Goal: Task Accomplishment & Management: Use online tool/utility

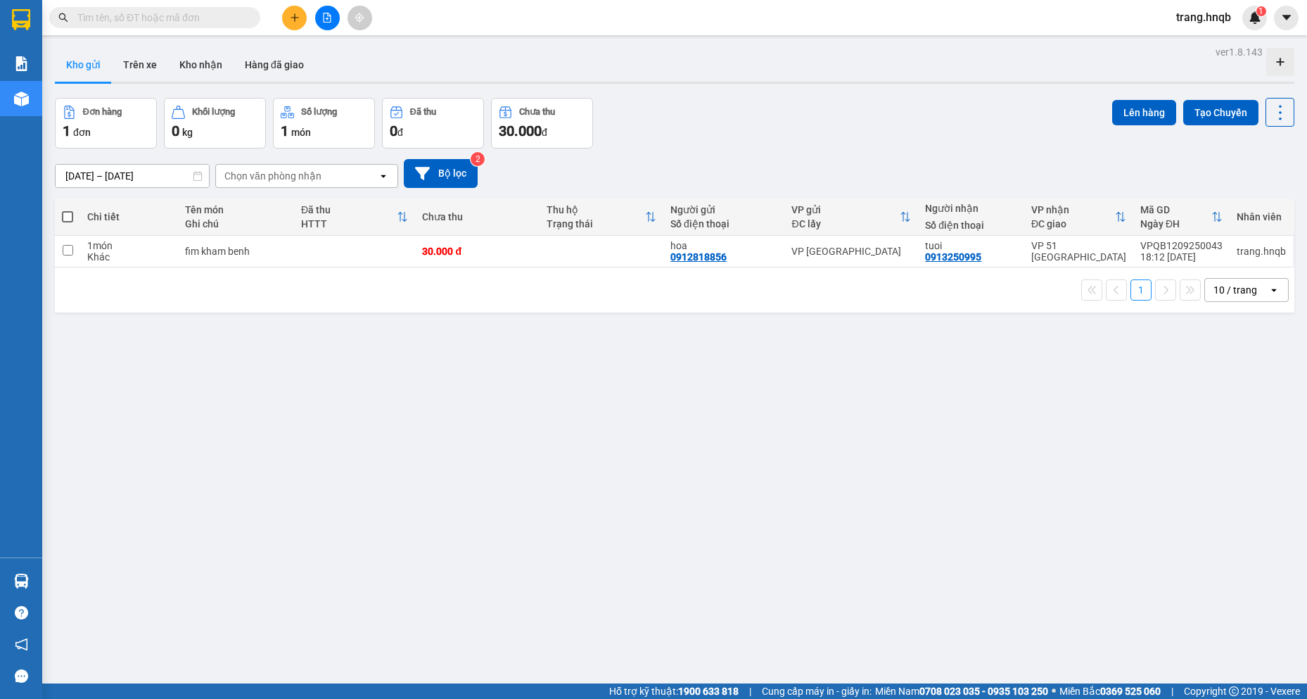
click at [129, 13] on input "text" at bounding box center [160, 17] width 166 height 15
click at [298, 22] on icon "plus" at bounding box center [295, 18] width 10 height 10
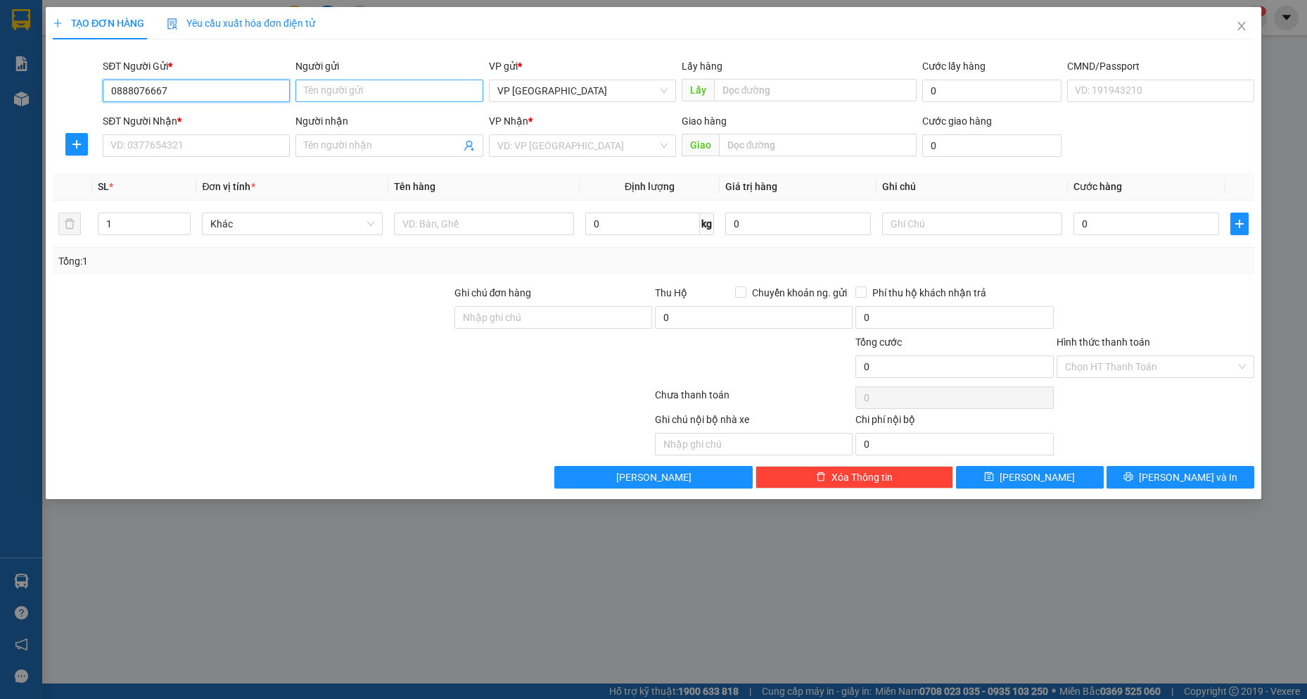
type input "0888076667"
click at [390, 95] on input "Người gửi" at bounding box center [388, 91] width 187 height 23
type input "e"
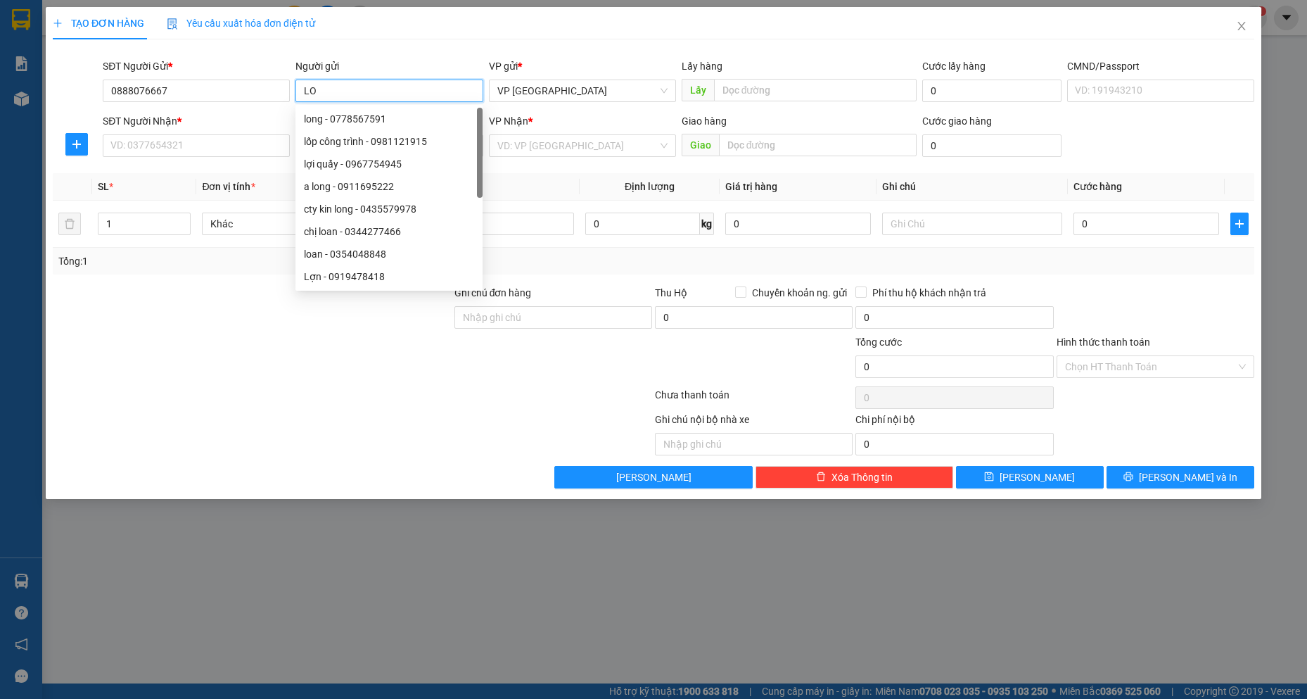
type input "LOI"
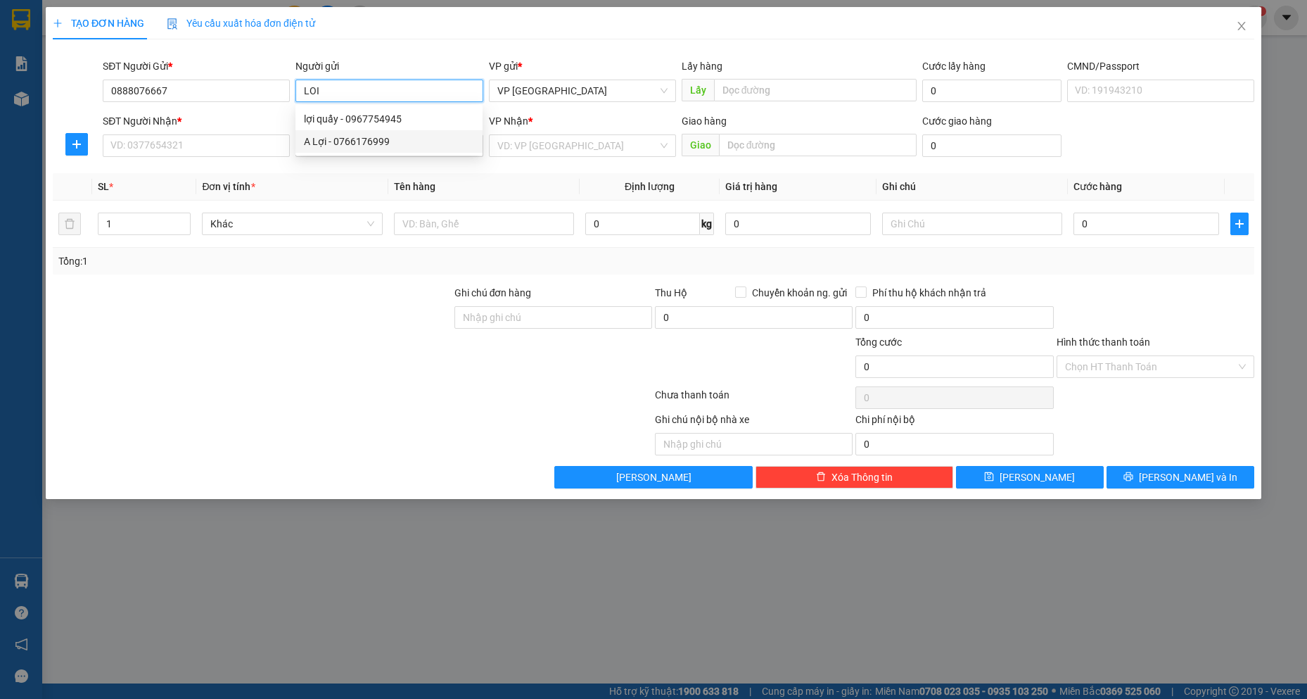
click at [379, 138] on div "A Lợi - 0766176999" at bounding box center [389, 141] width 170 height 15
type input "0766176999"
click at [310, 93] on input "A Lợi" at bounding box center [388, 91] width 187 height 23
type input "Em Lợi"
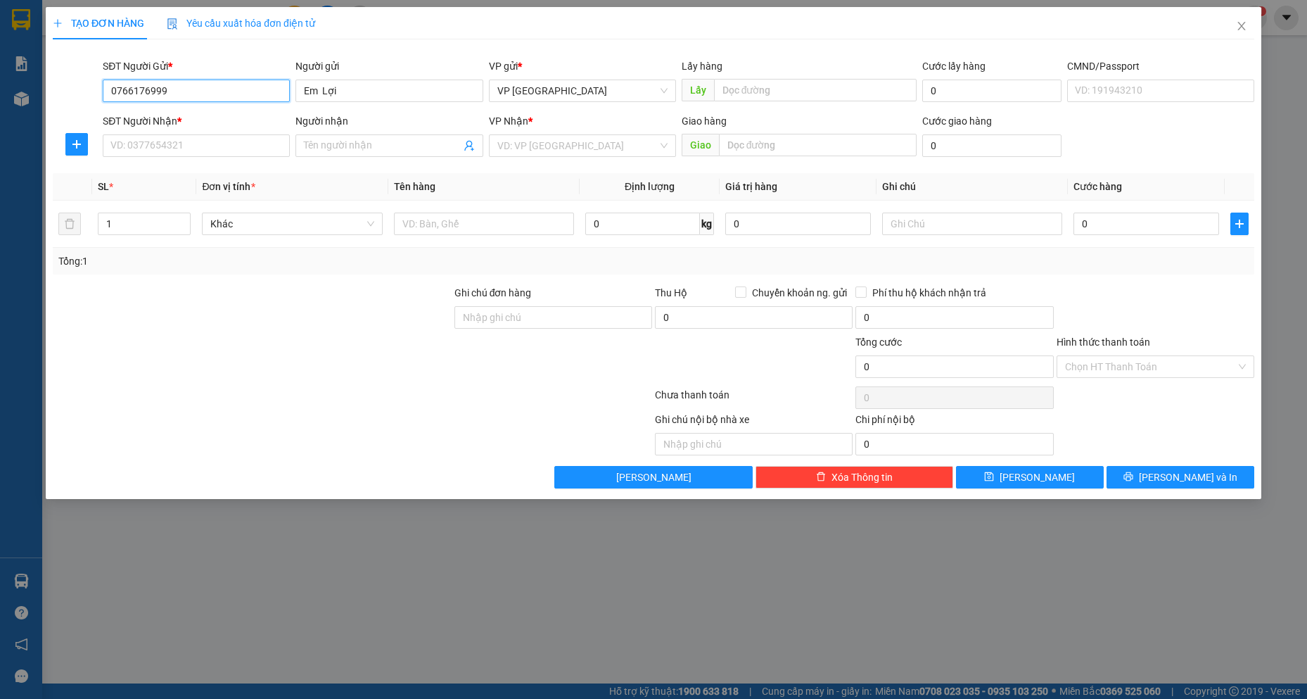
drag, startPoint x: 178, startPoint y: 95, endPoint x: 111, endPoint y: 95, distance: 66.8
click at [111, 95] on input "0766176999" at bounding box center [196, 91] width 187 height 23
type input "0888076667"
click at [215, 148] on input "SĐT Người Nhận *" at bounding box center [196, 145] width 187 height 23
type input "0333307148"
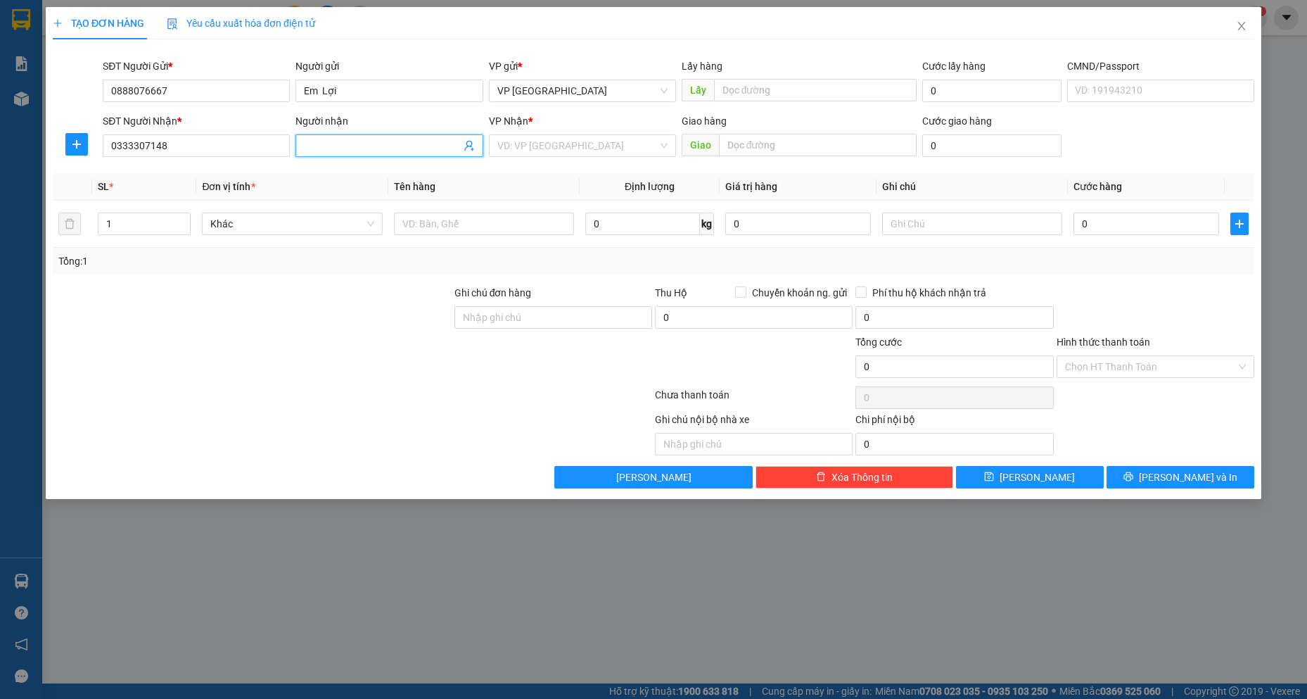
click at [338, 138] on input "Người nhận" at bounding box center [382, 145] width 156 height 15
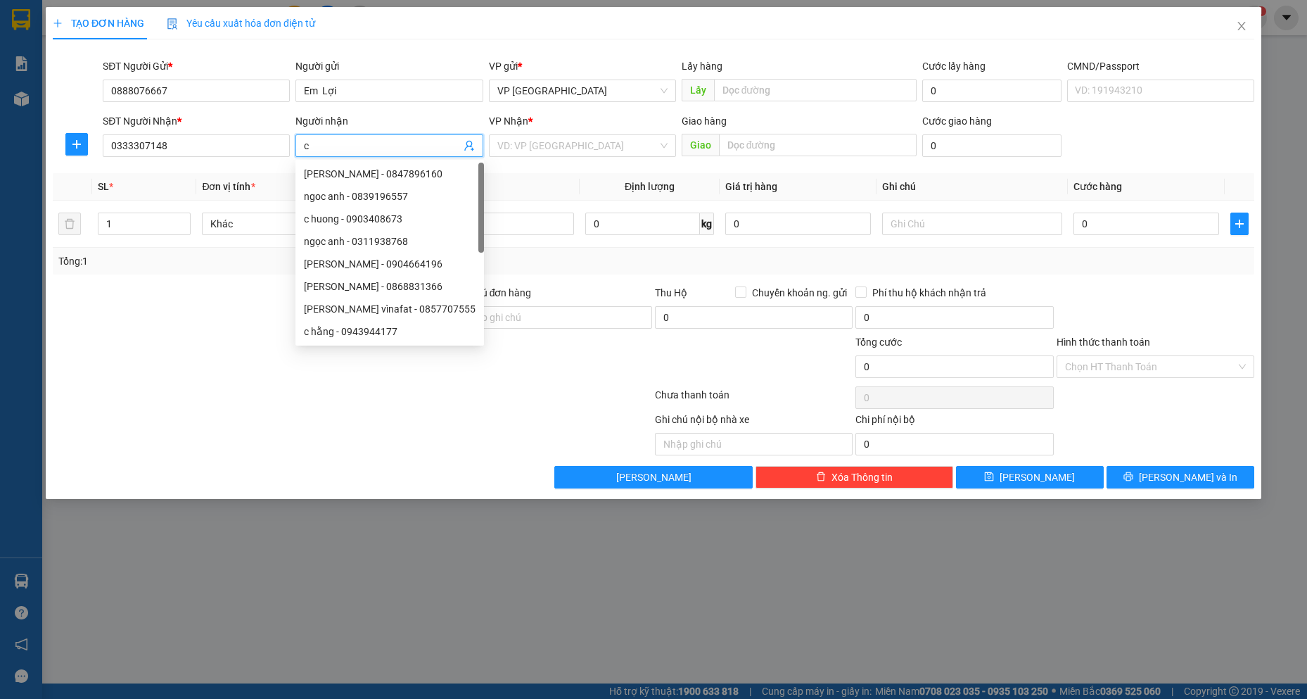
type input "c"
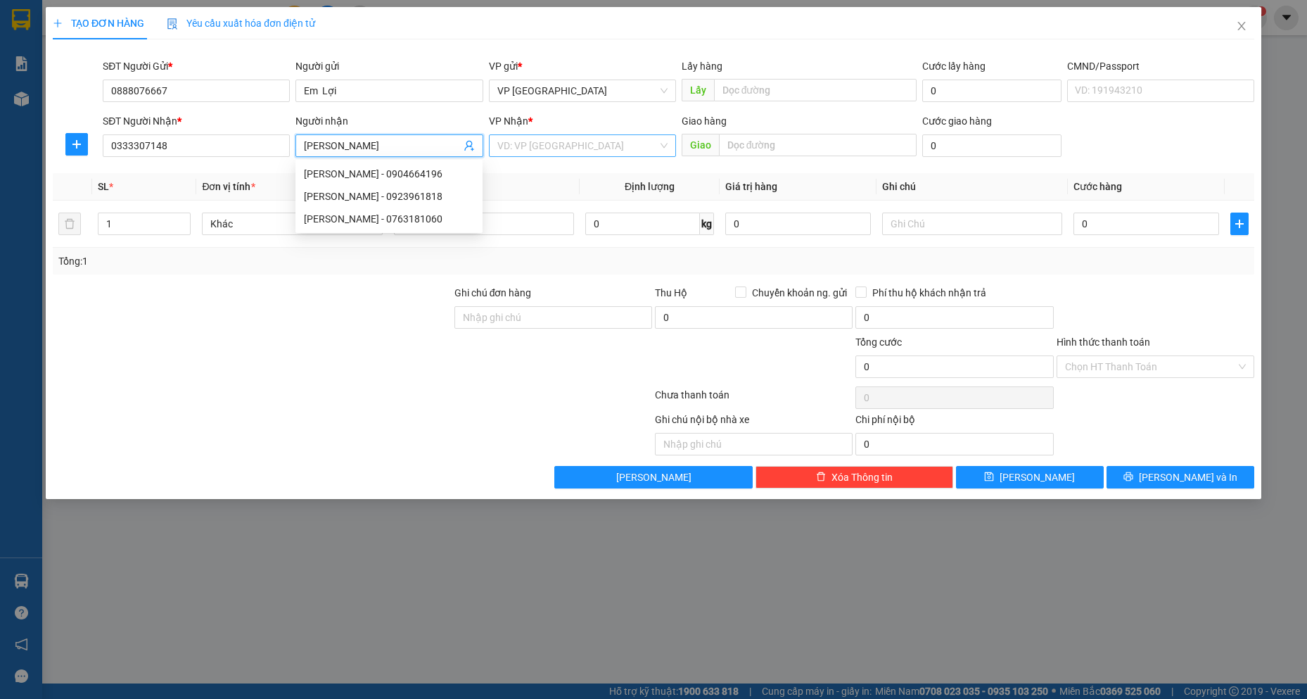
type input "[PERSON_NAME]"
click at [537, 144] on input "search" at bounding box center [577, 145] width 160 height 21
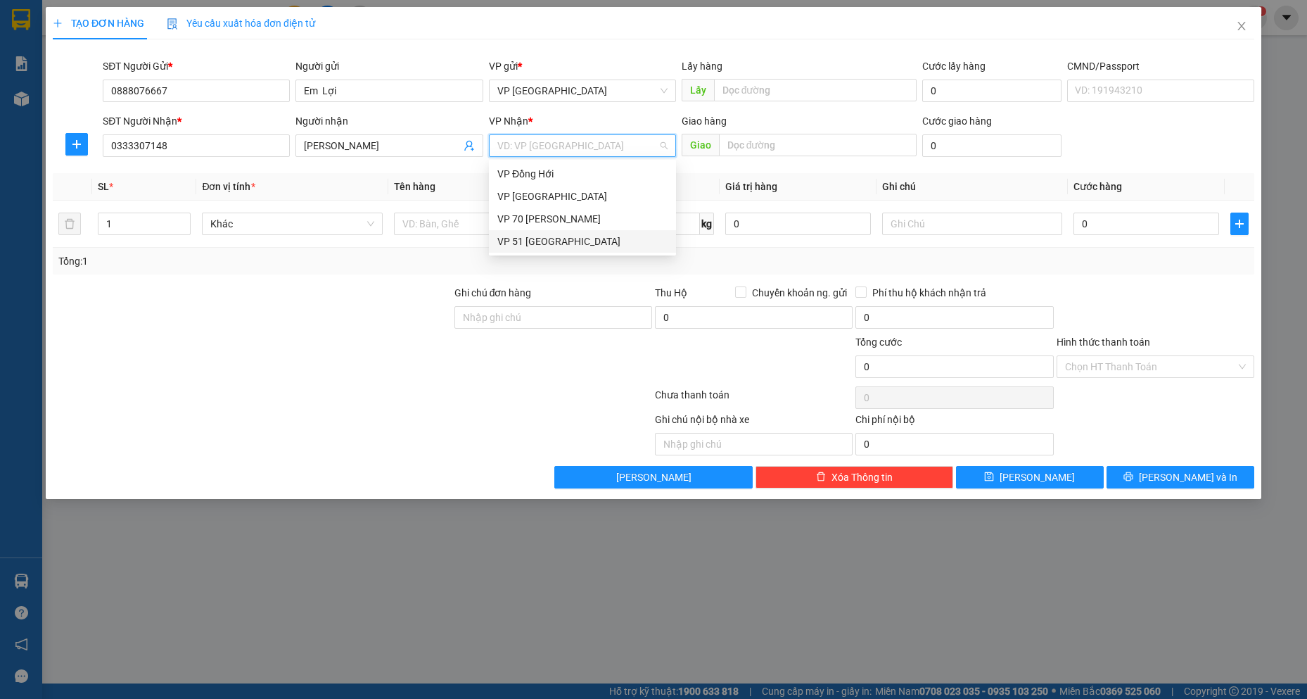
click at [544, 236] on div "VP 51 [GEOGRAPHIC_DATA]" at bounding box center [582, 241] width 170 height 15
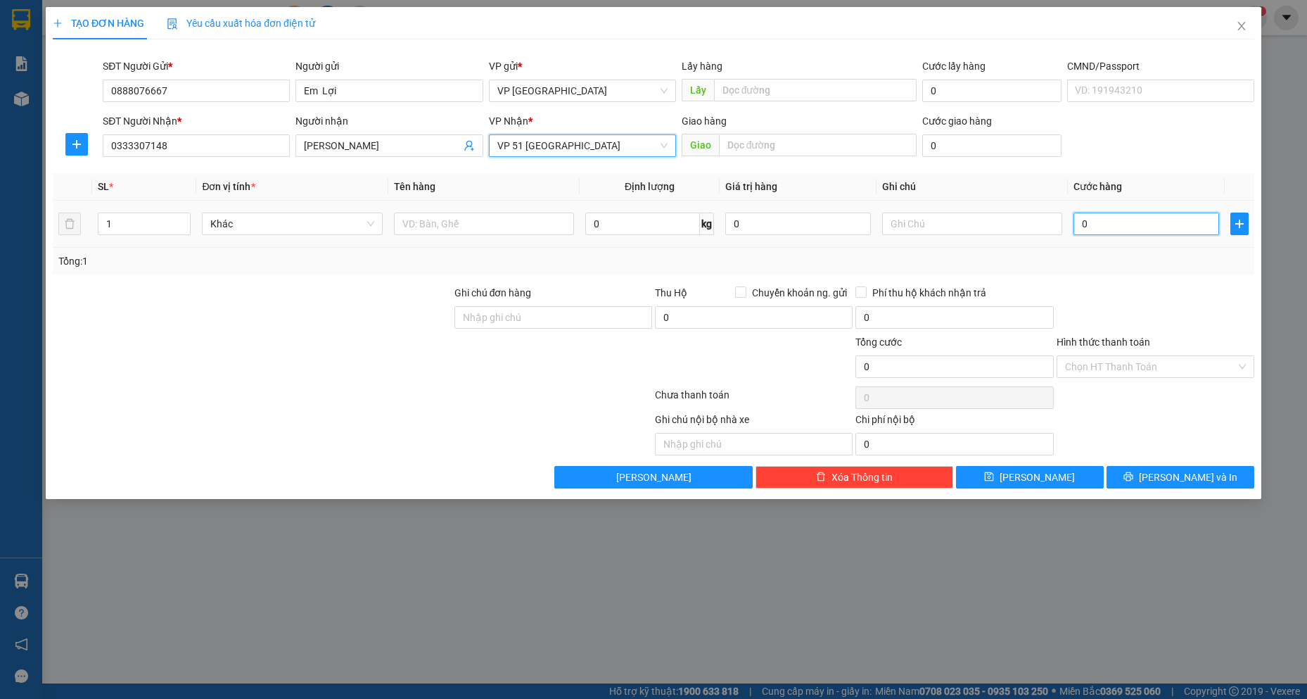
click at [1119, 220] on input "0" at bounding box center [1147, 223] width 146 height 23
type input "8"
type input "80"
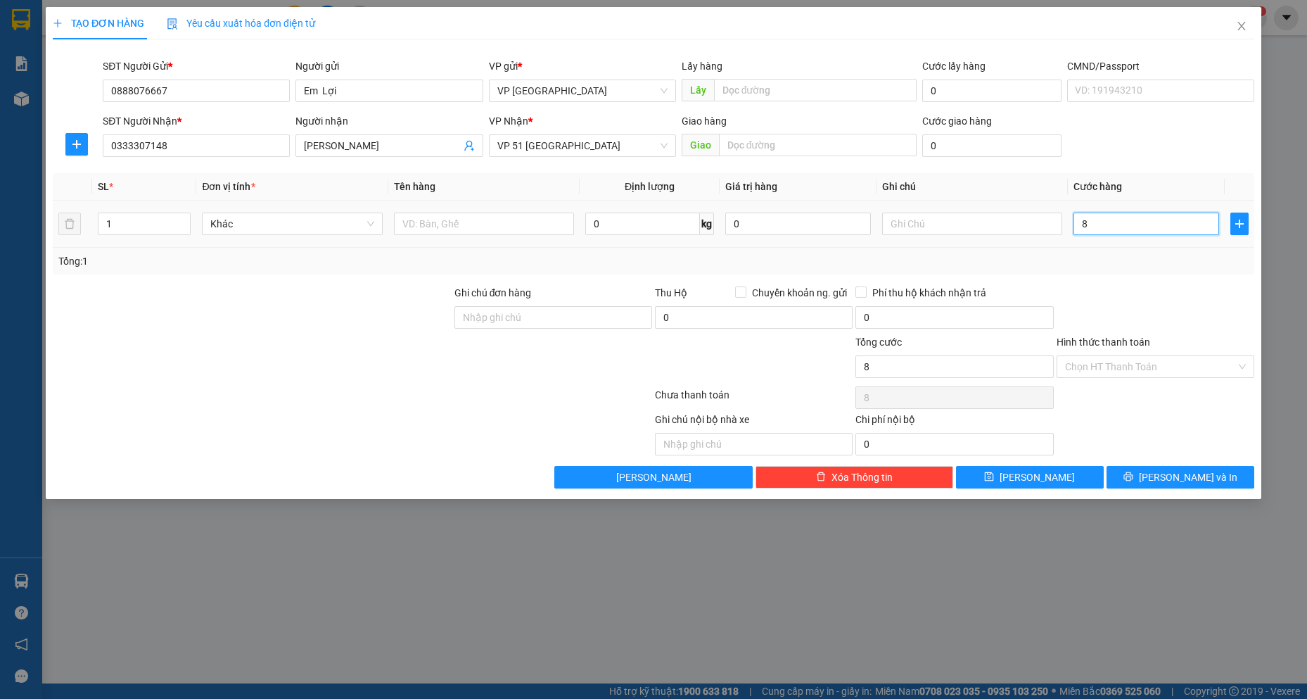
type input "80"
type input "8"
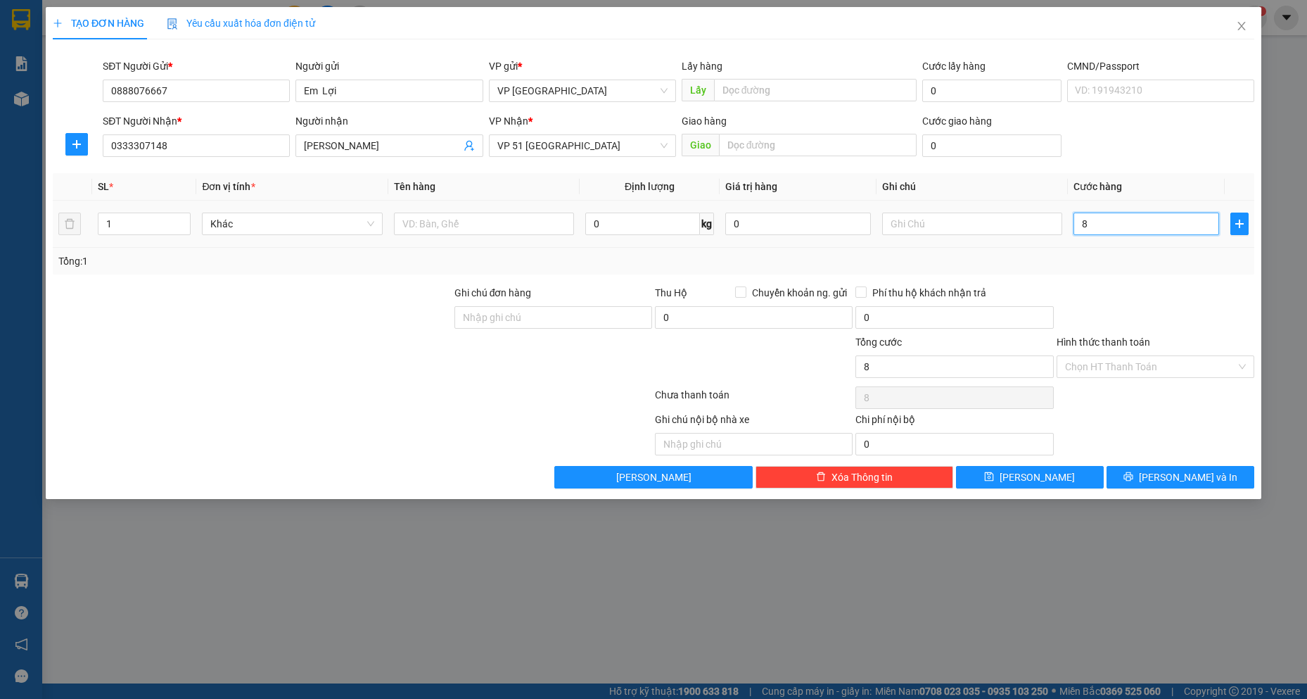
type input "0"
type input "07"
type input "7"
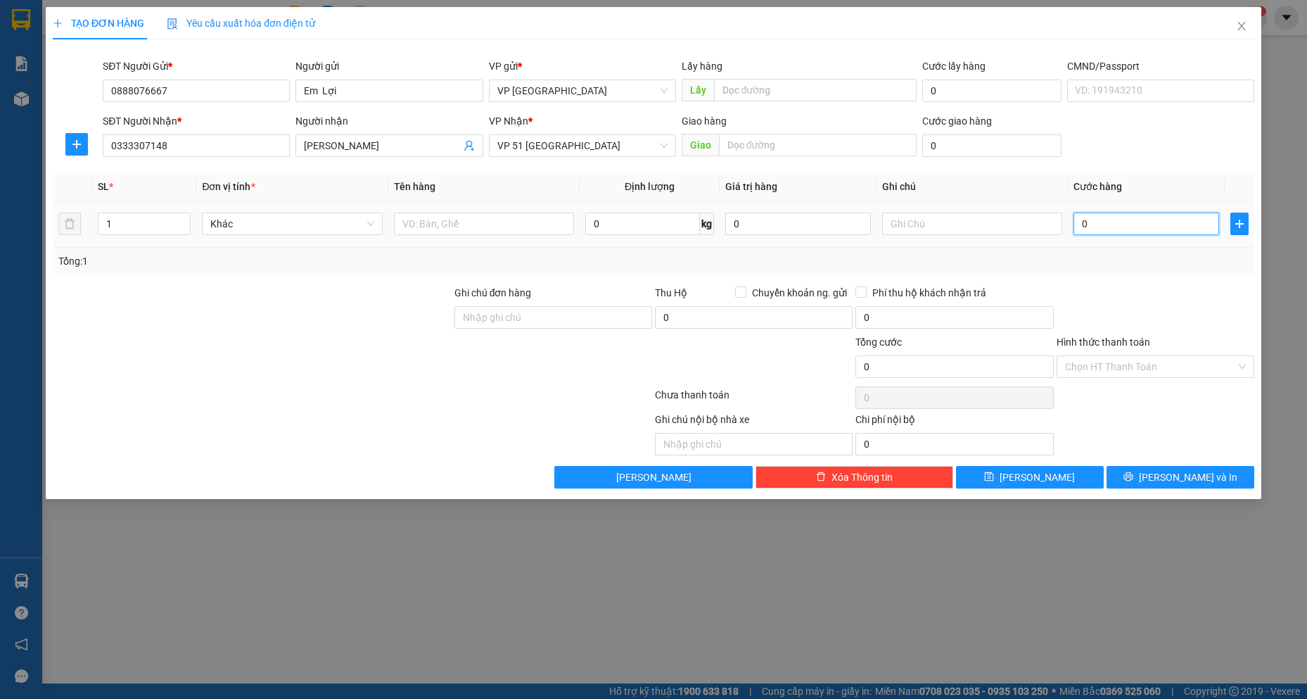
type input "7"
type input "070"
type input "70"
type input "07"
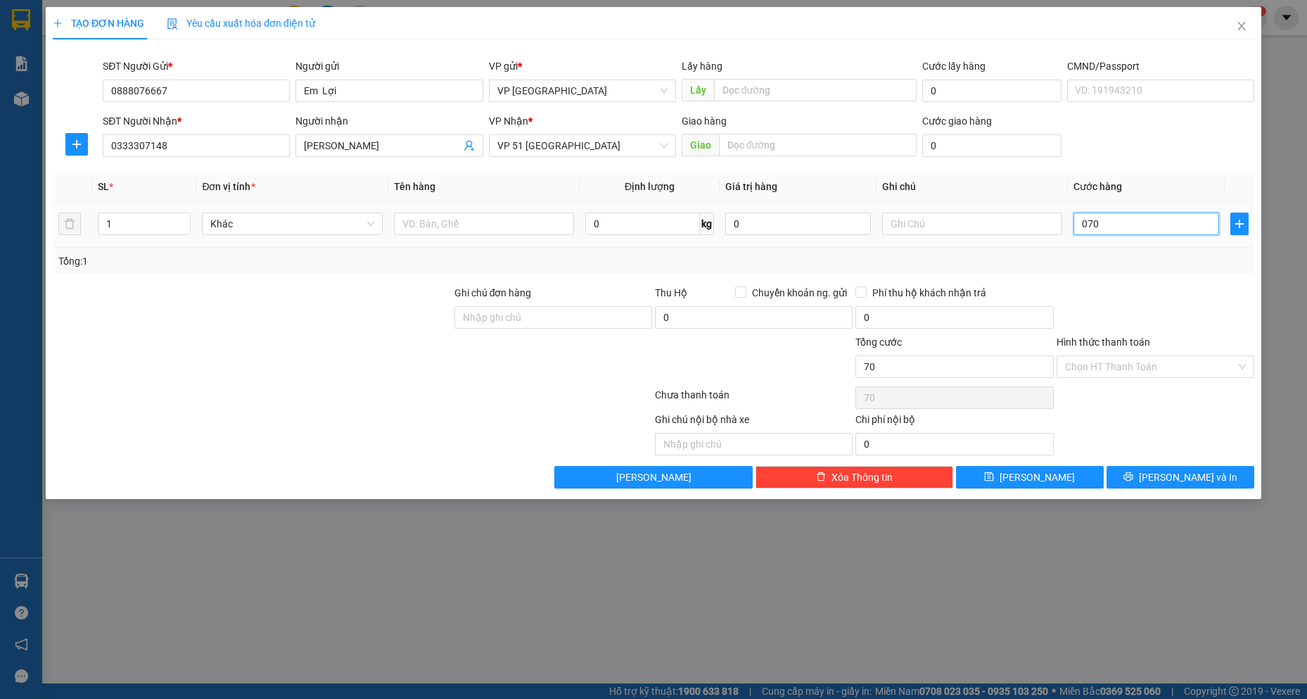
type input "7"
type input "0"
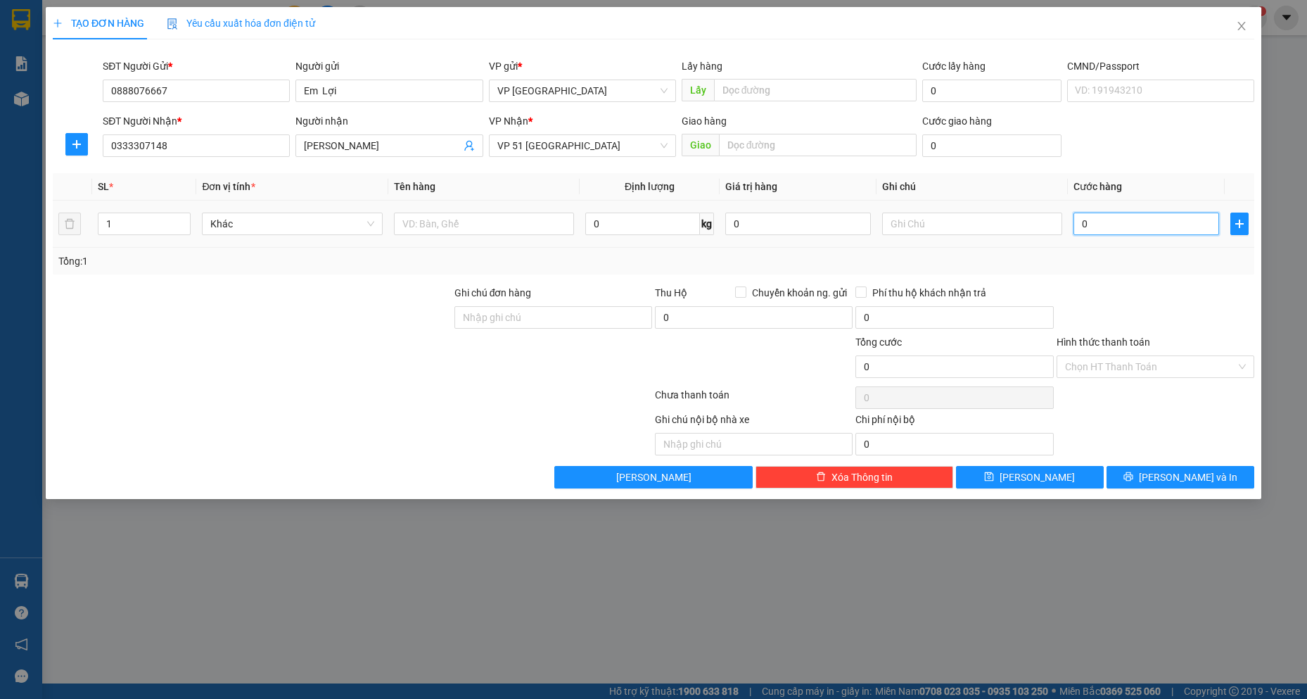
type input "07"
type input "7"
type input "070"
type input "70"
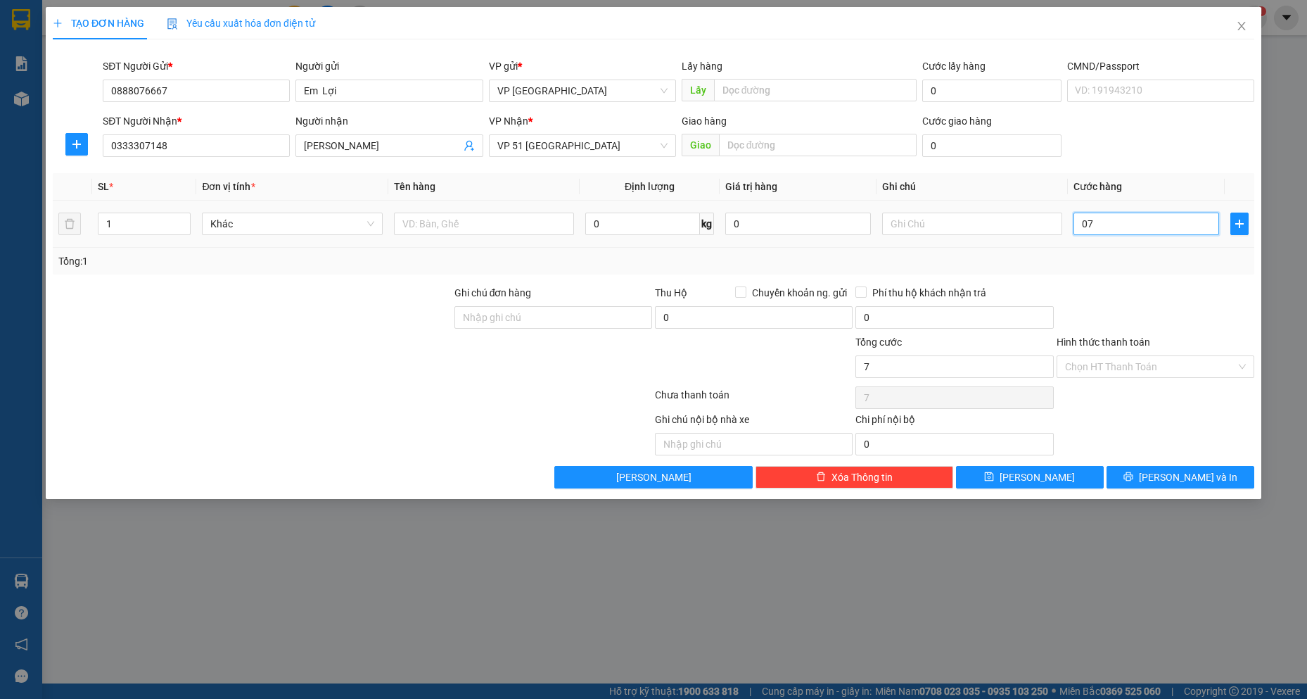
type input "70"
type input "07"
type input "7"
type input "0"
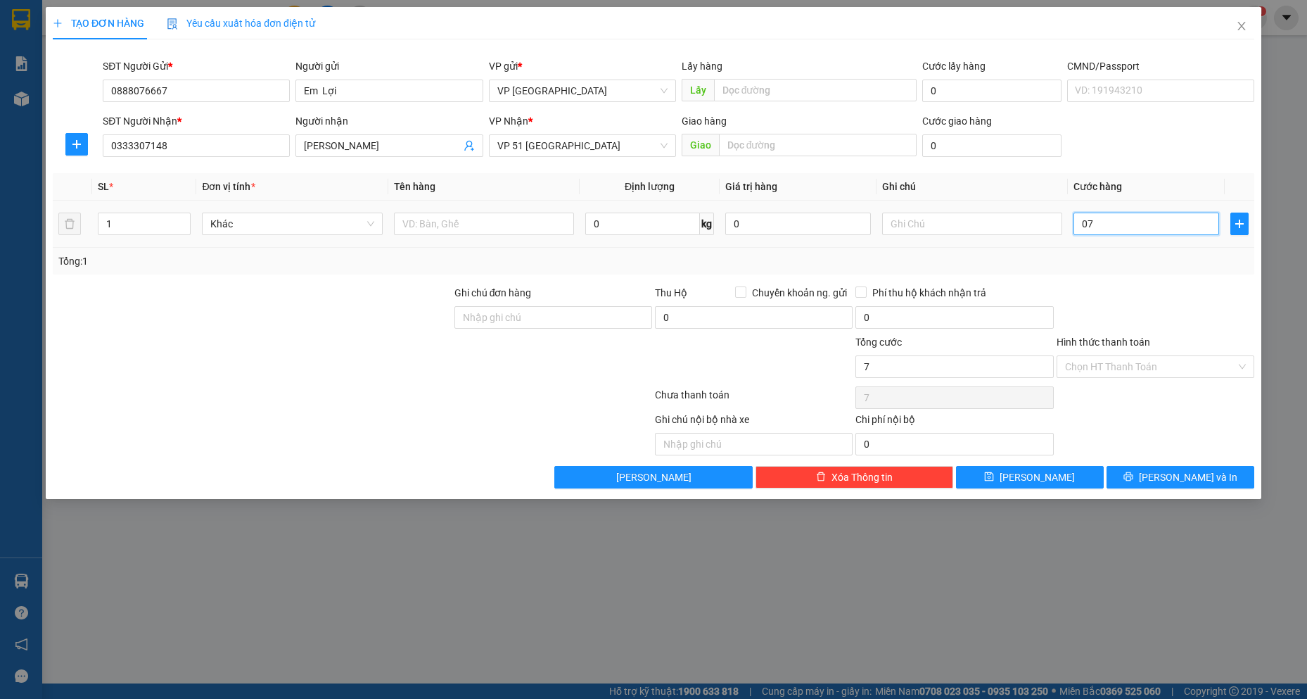
type input "0"
click at [1081, 229] on input "0" at bounding box center [1147, 223] width 146 height 23
type input "70"
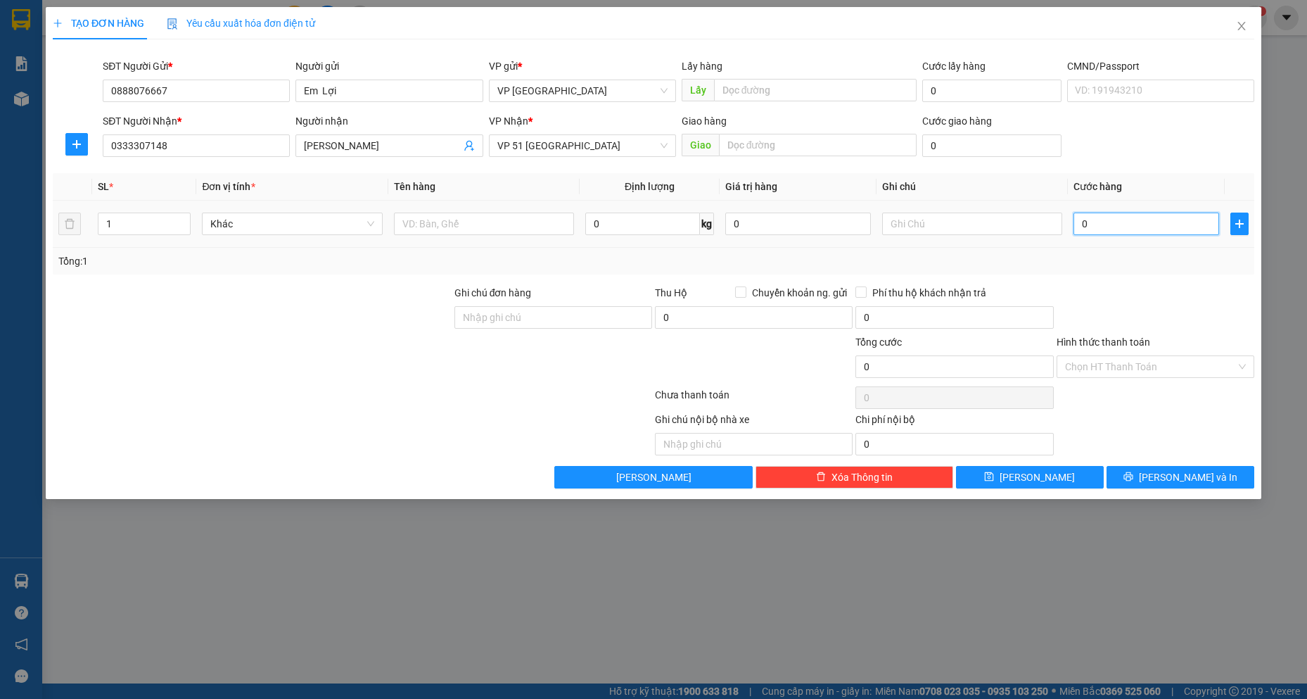
type input "70"
type input "700"
type input "7.000"
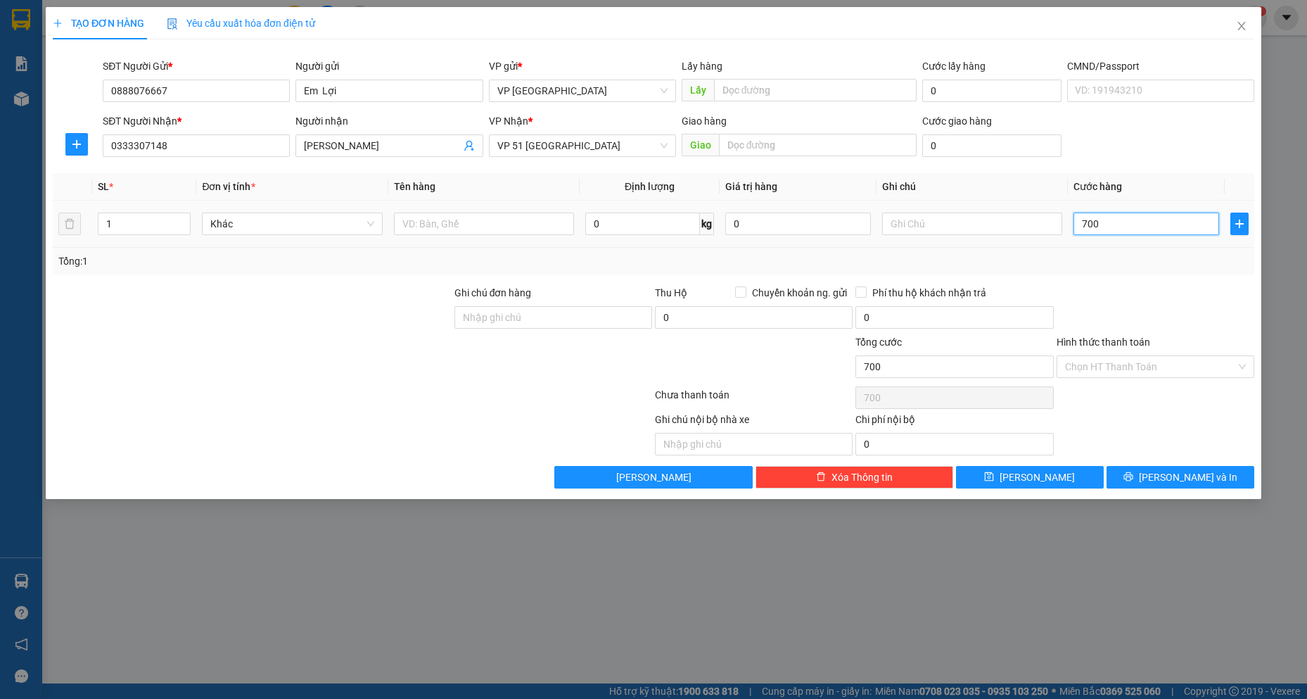
type input "7.000"
type input "70.000"
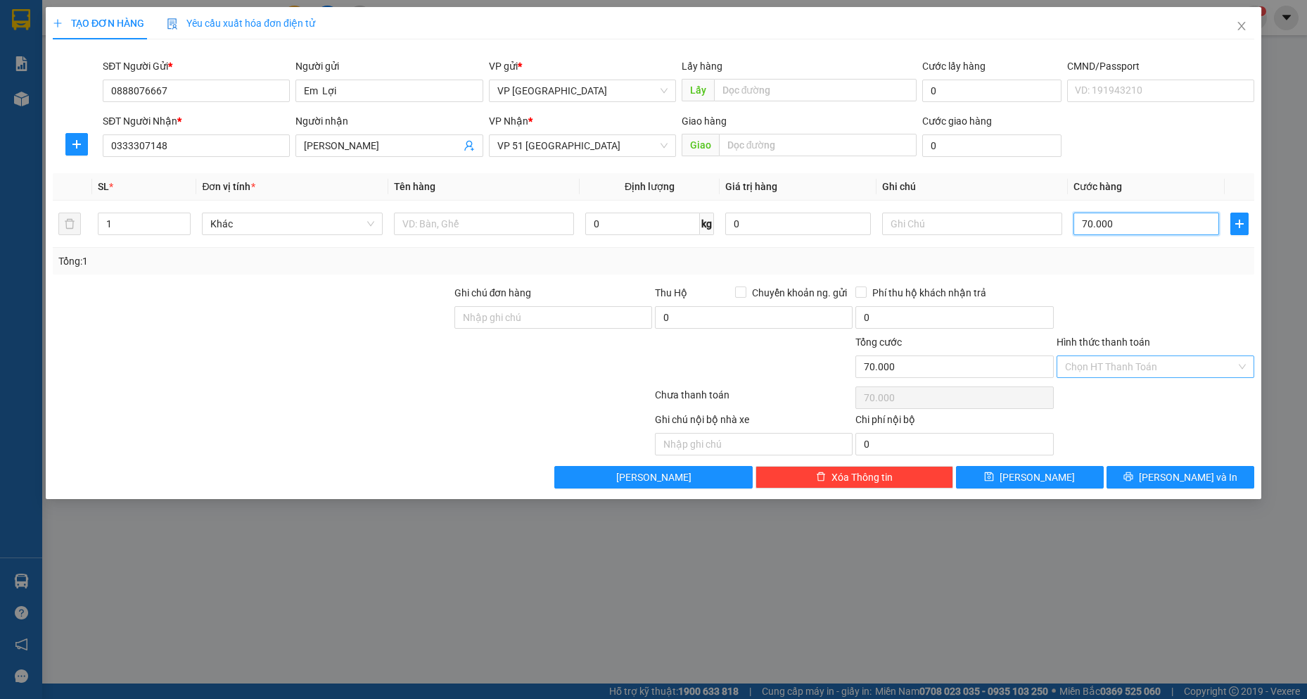
type input "70.000"
click at [1178, 362] on input "Hình thức thanh toán" at bounding box center [1150, 366] width 171 height 21
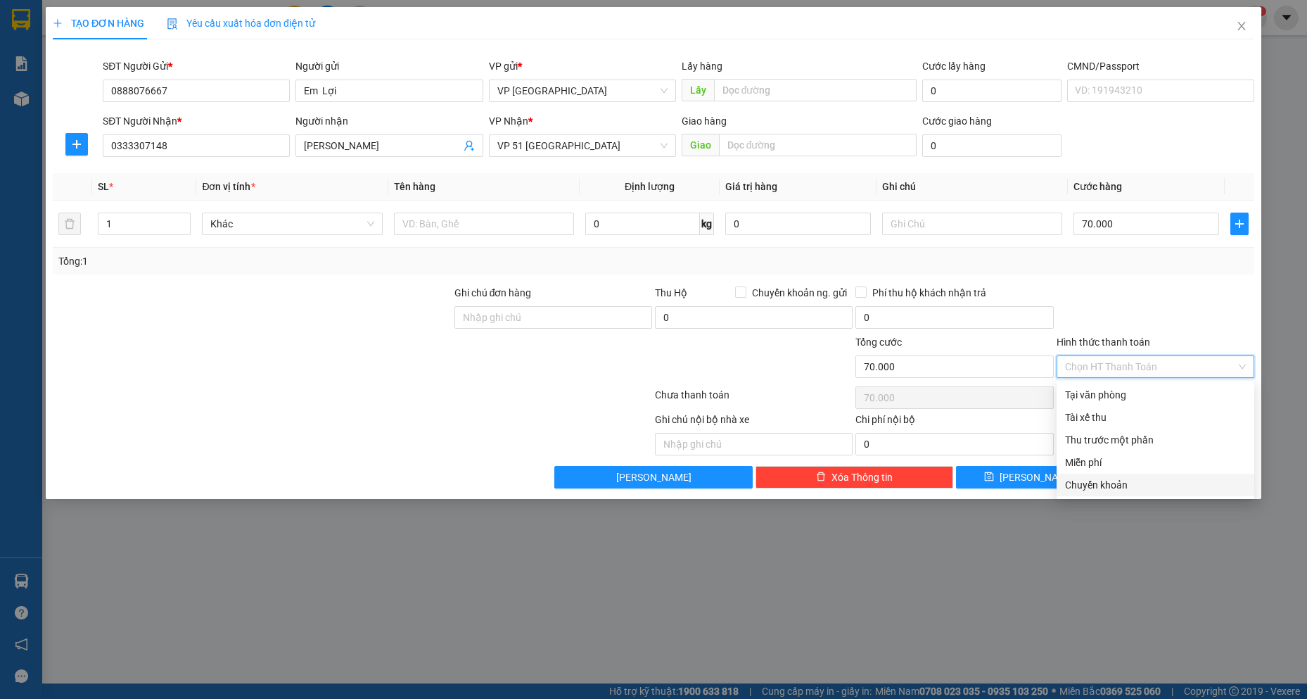
click at [1117, 479] on div "Chuyển khoản" at bounding box center [1155, 484] width 181 height 15
type input "0"
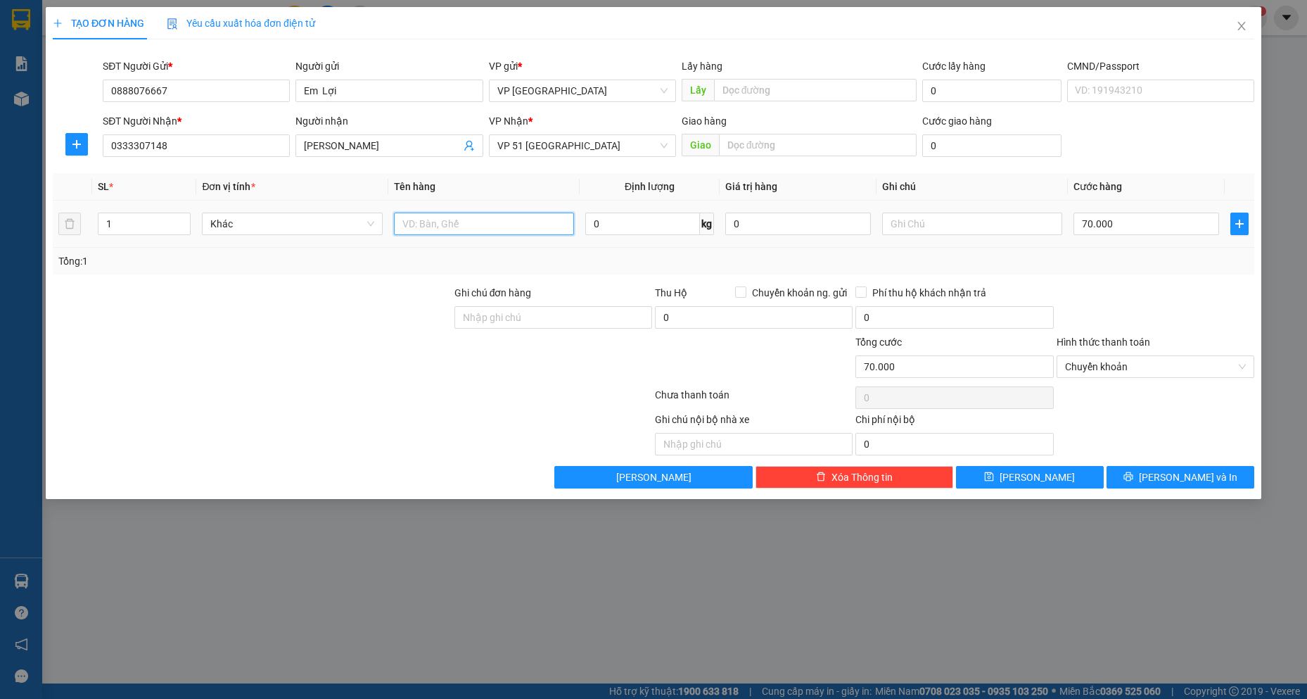
click at [500, 226] on input "text" at bounding box center [484, 223] width 181 height 23
type input "thung giay"
click at [1181, 466] on button "[PERSON_NAME] và In" at bounding box center [1181, 477] width 148 height 23
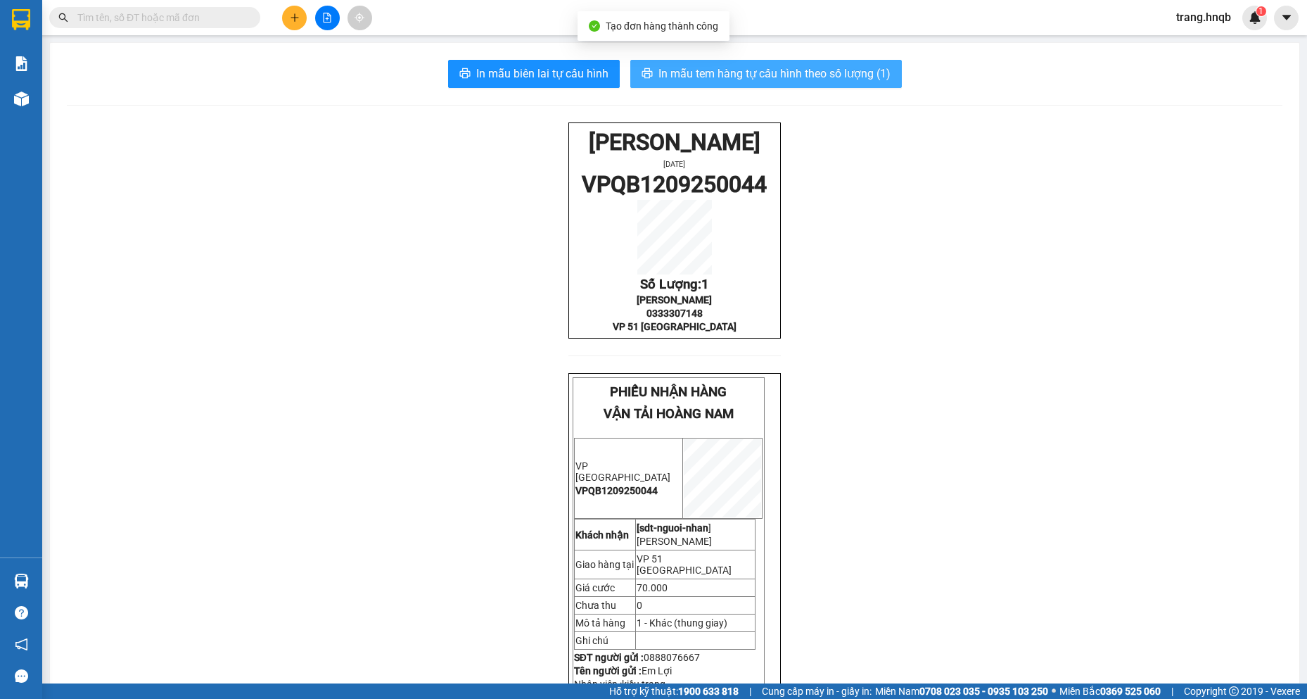
click at [812, 71] on span "In mẫu tem hàng tự cấu hình theo số lượng (1)" at bounding box center [775, 74] width 232 height 18
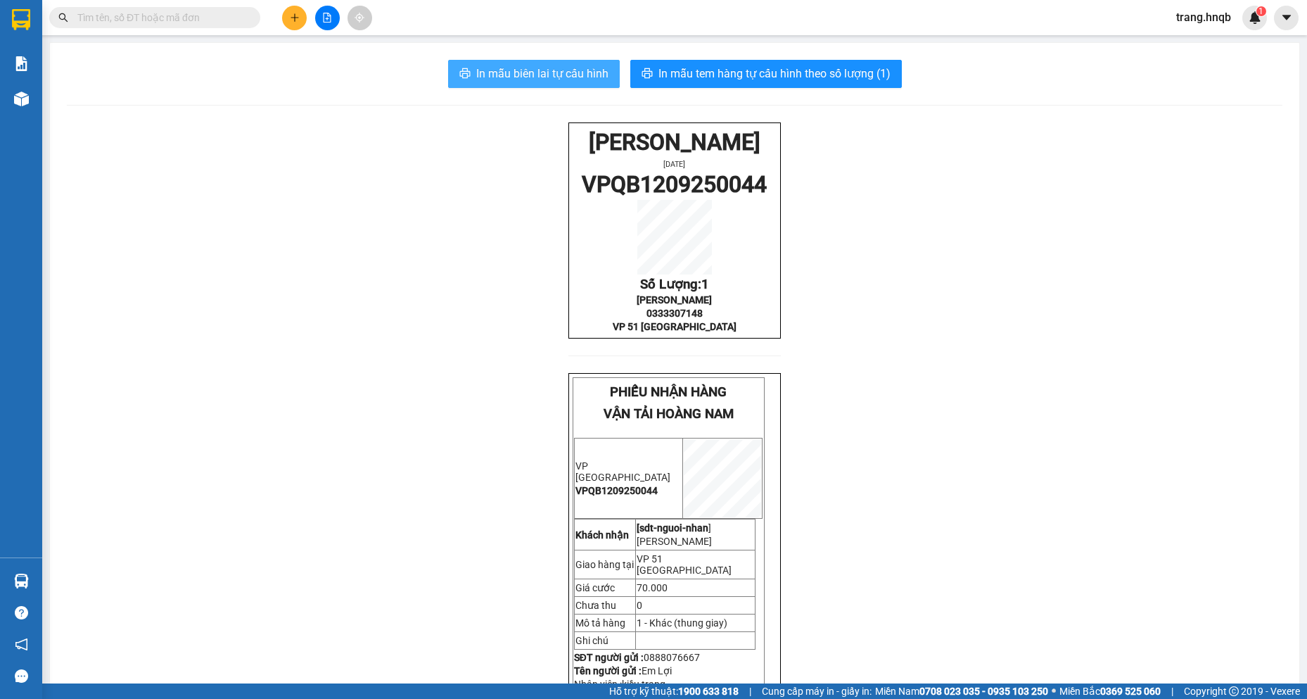
click at [550, 69] on span "In mẫu biên lai tự cấu hình" at bounding box center [542, 74] width 132 height 18
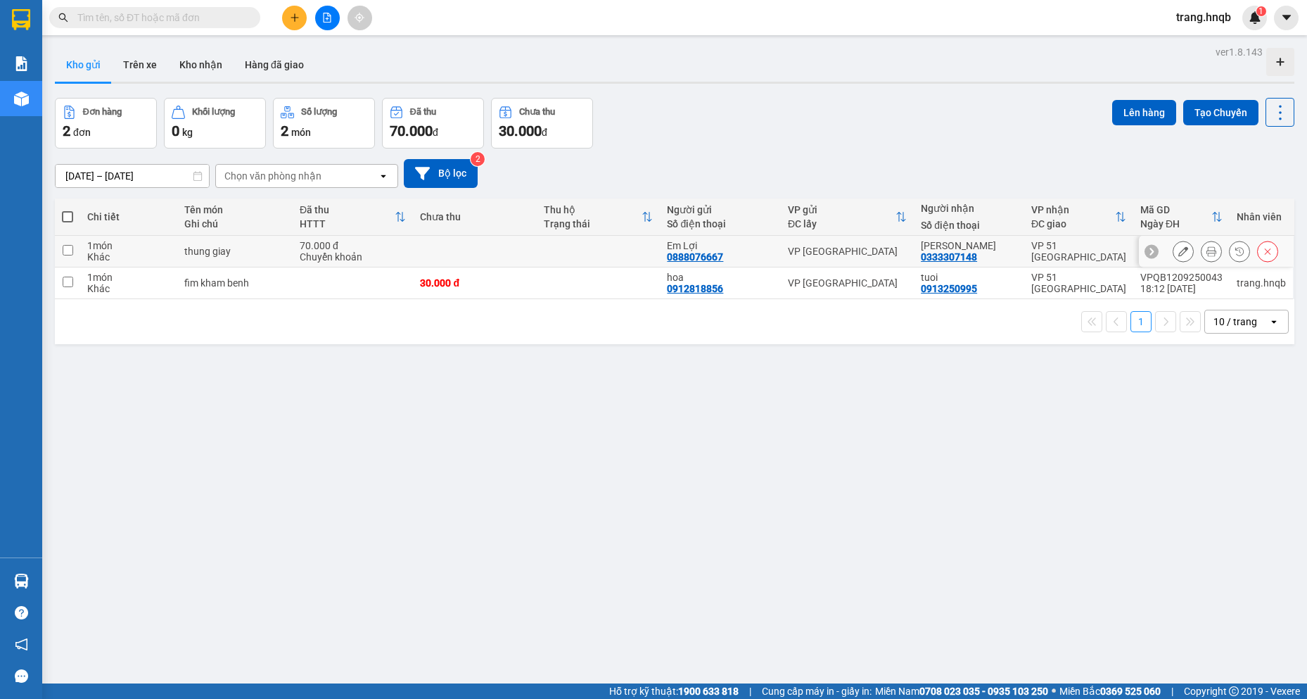
click at [65, 248] on input "checkbox" at bounding box center [68, 250] width 11 height 11
checkbox input "true"
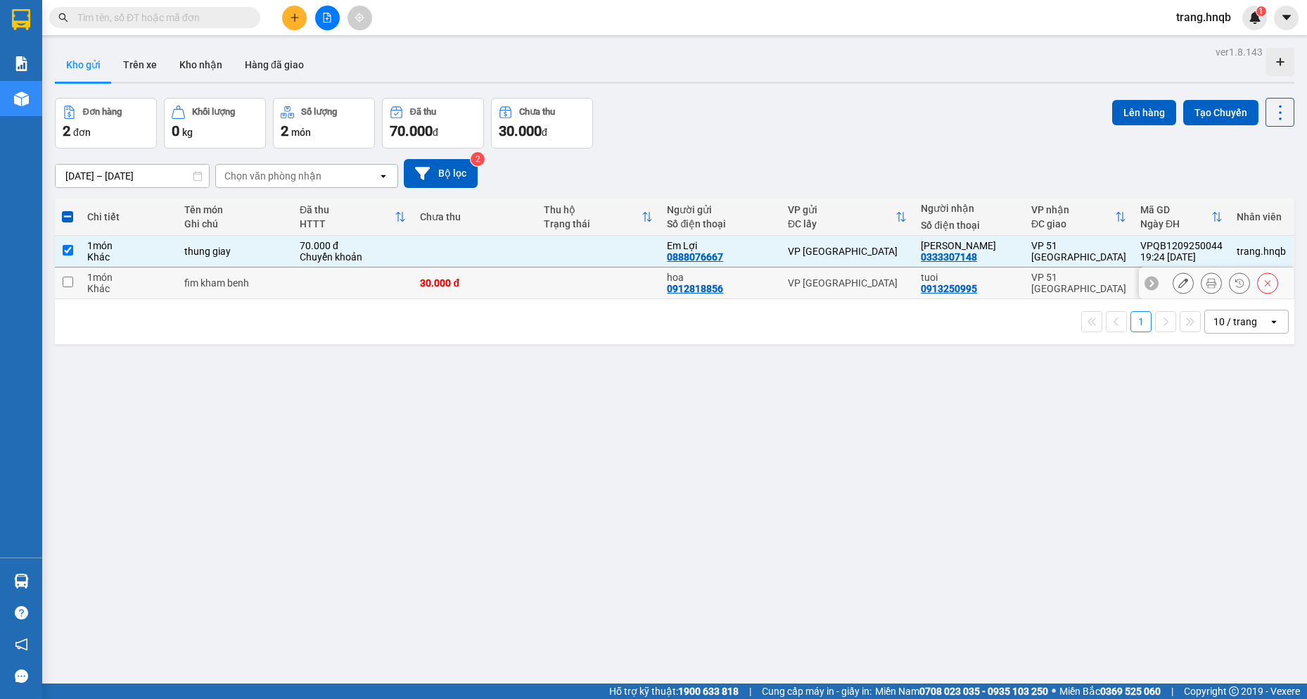
click at [63, 282] on input "checkbox" at bounding box center [68, 282] width 11 height 11
checkbox input "true"
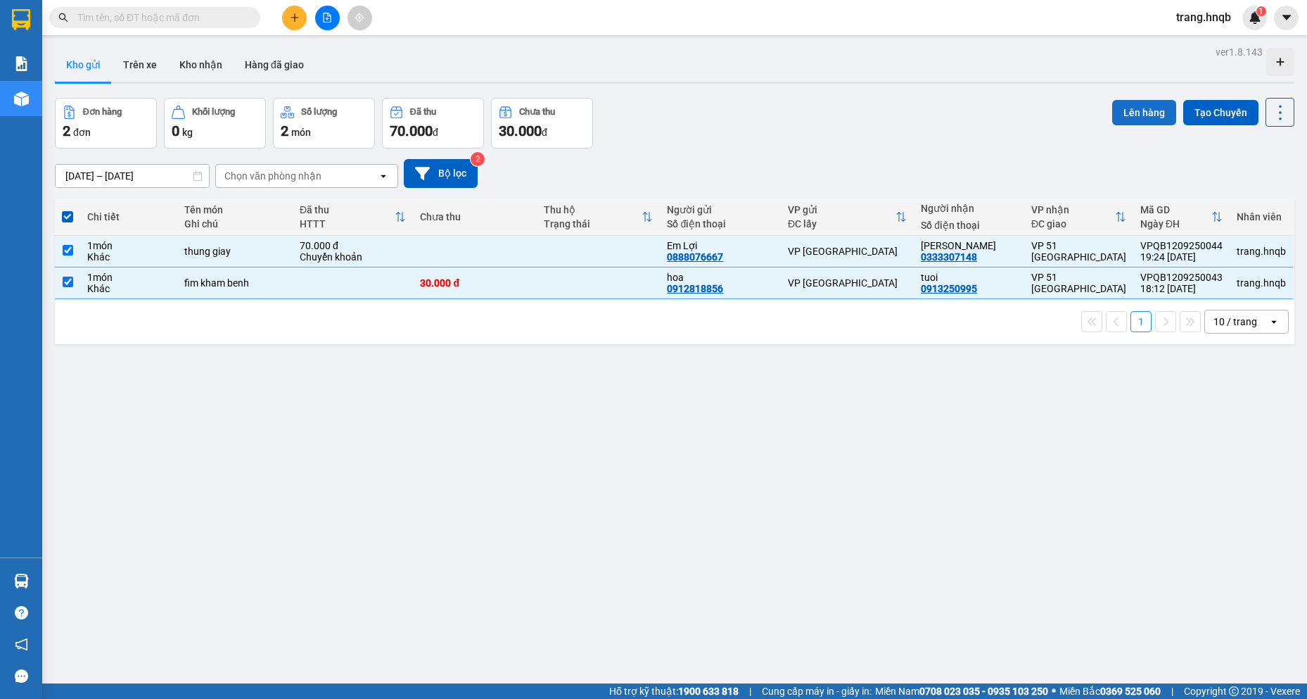
click at [1133, 112] on button "Lên hàng" at bounding box center [1144, 112] width 64 height 25
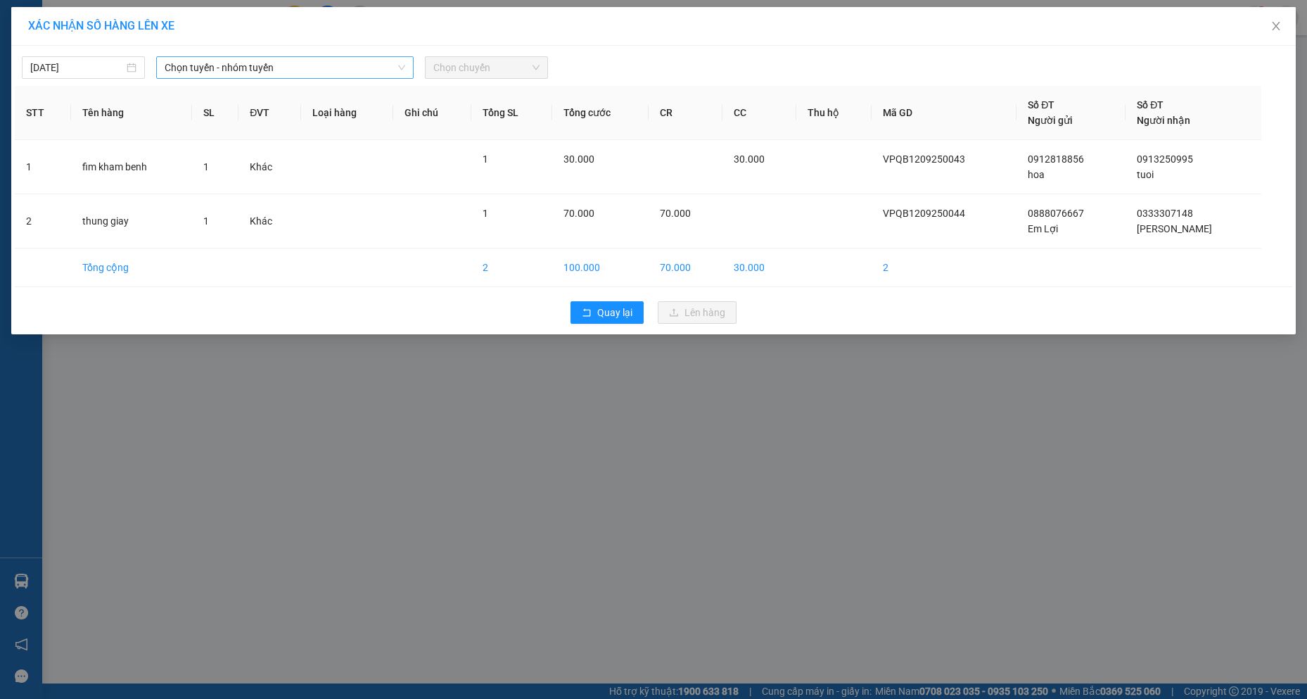
click at [304, 63] on span "Chọn tuyến - nhóm tuyến" at bounding box center [285, 67] width 241 height 21
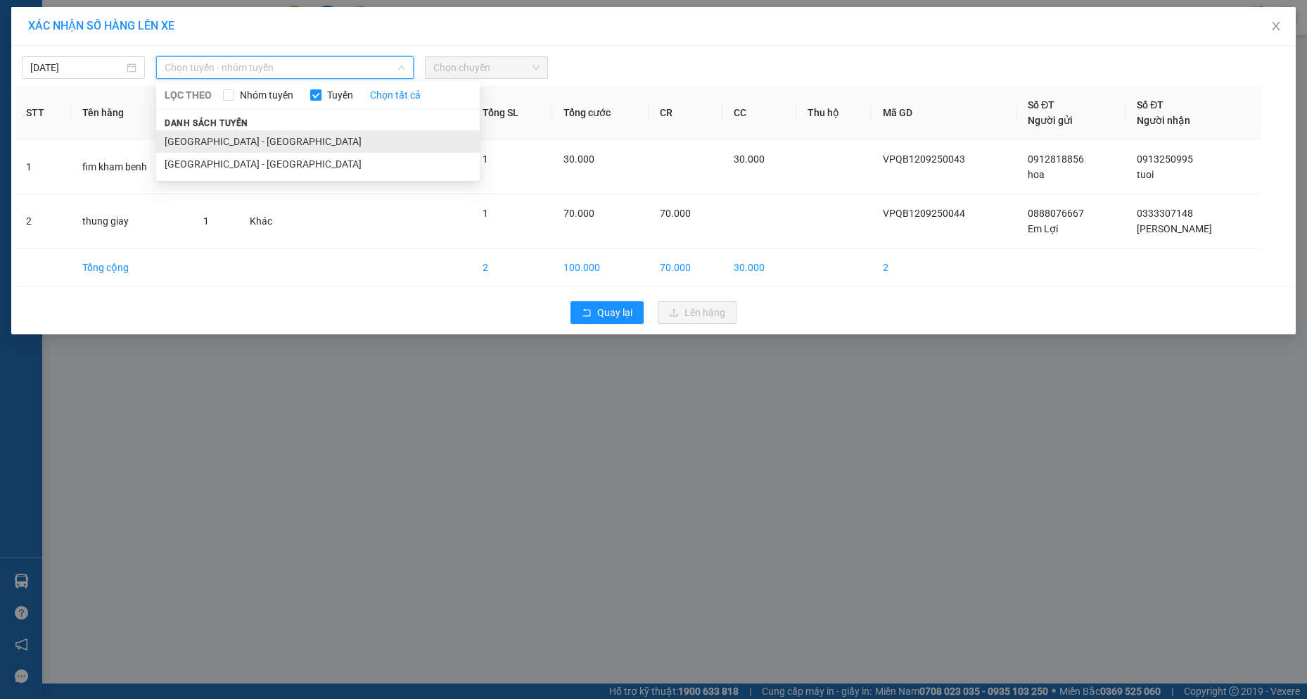
click at [268, 143] on li "[GEOGRAPHIC_DATA] - [GEOGRAPHIC_DATA]" at bounding box center [318, 141] width 324 height 23
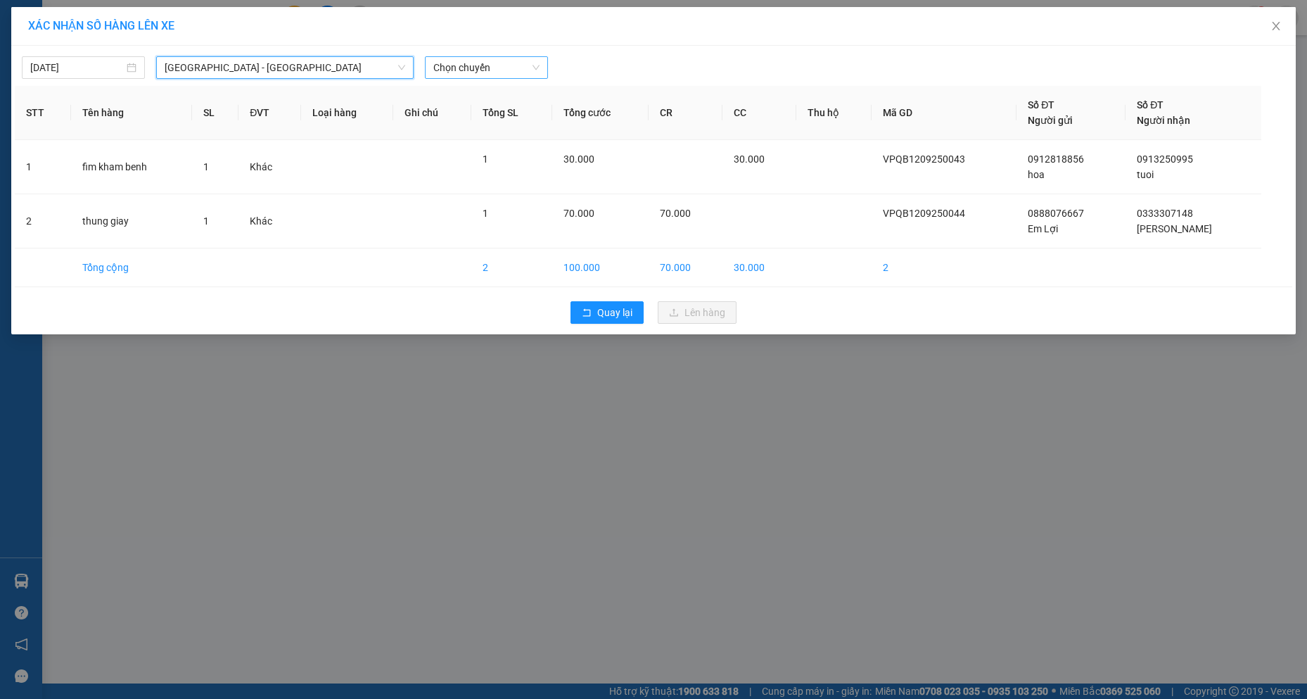
click at [457, 68] on span "Chọn chuyến" at bounding box center [486, 67] width 106 height 21
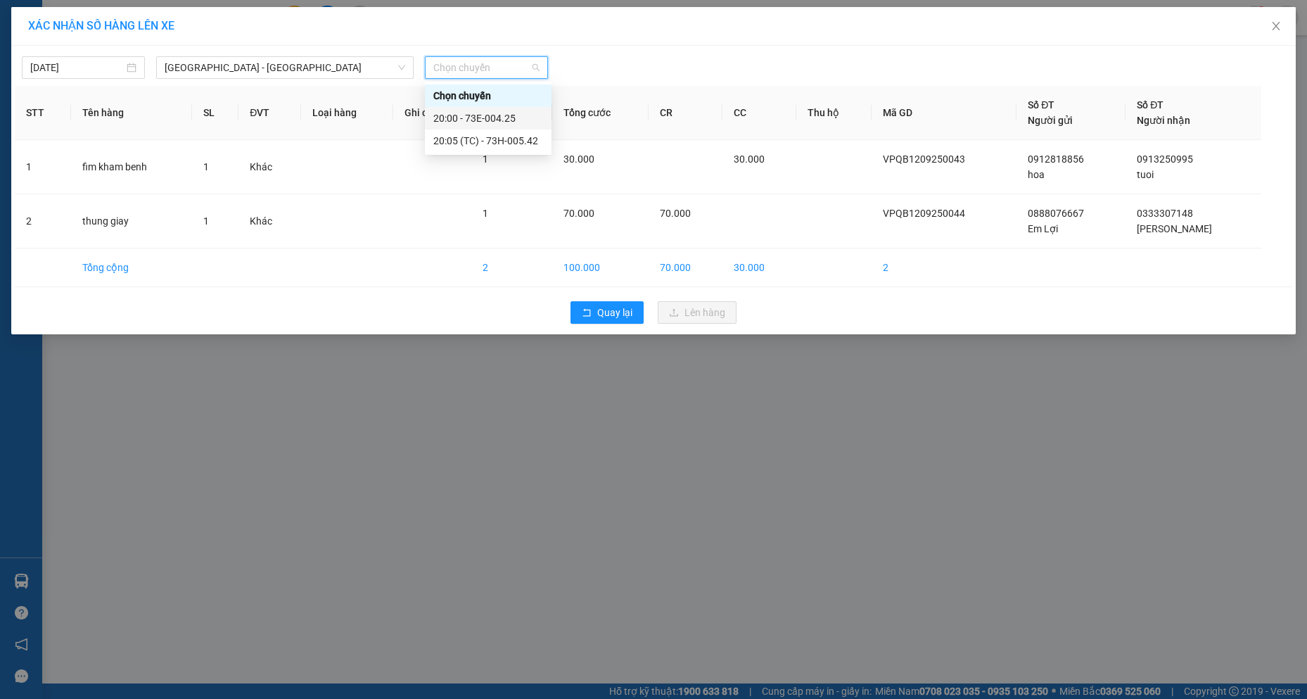
click at [463, 110] on div "20:00 - 73E-004.25" at bounding box center [488, 118] width 127 height 23
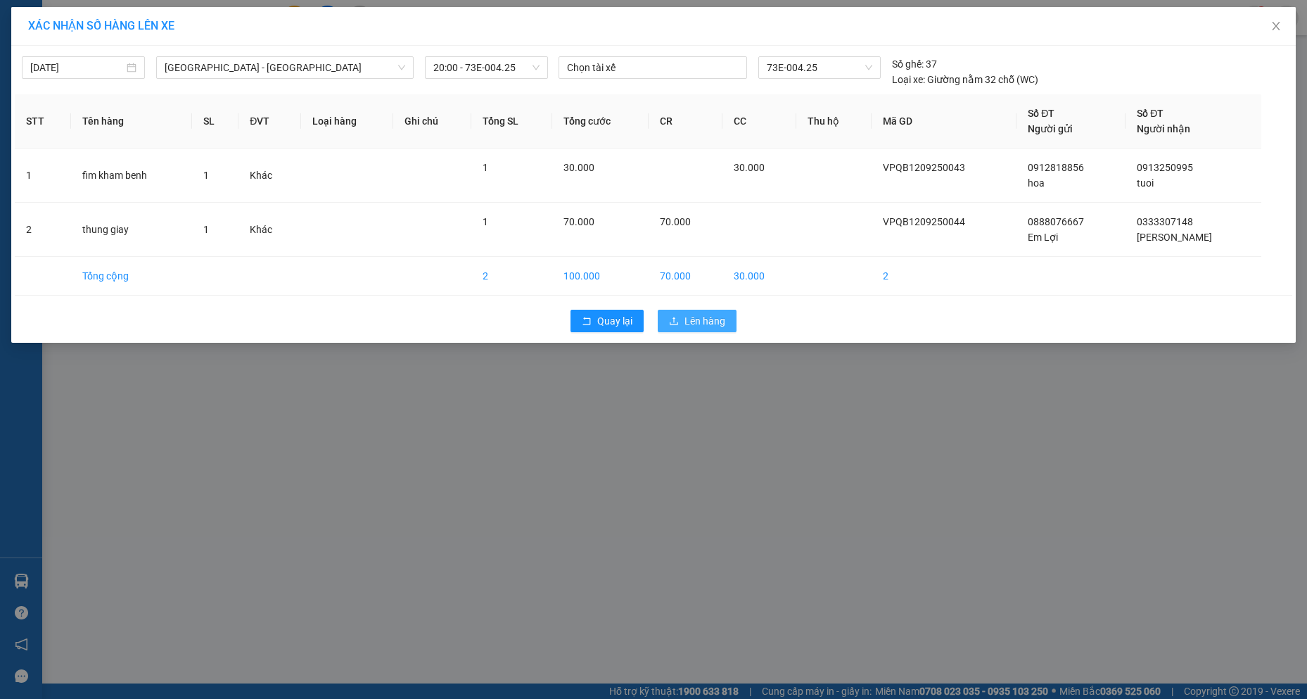
click at [683, 322] on button "Lên hàng" at bounding box center [697, 321] width 79 height 23
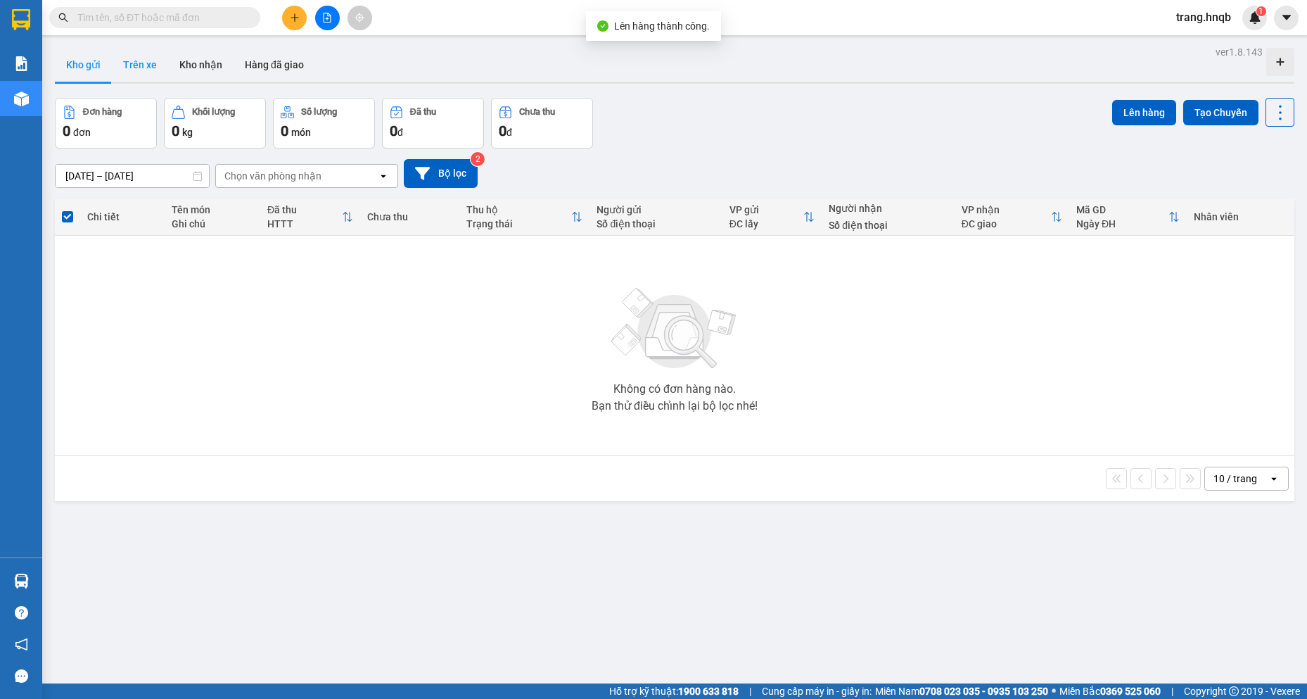
click at [136, 63] on button "Trên xe" at bounding box center [140, 65] width 56 height 34
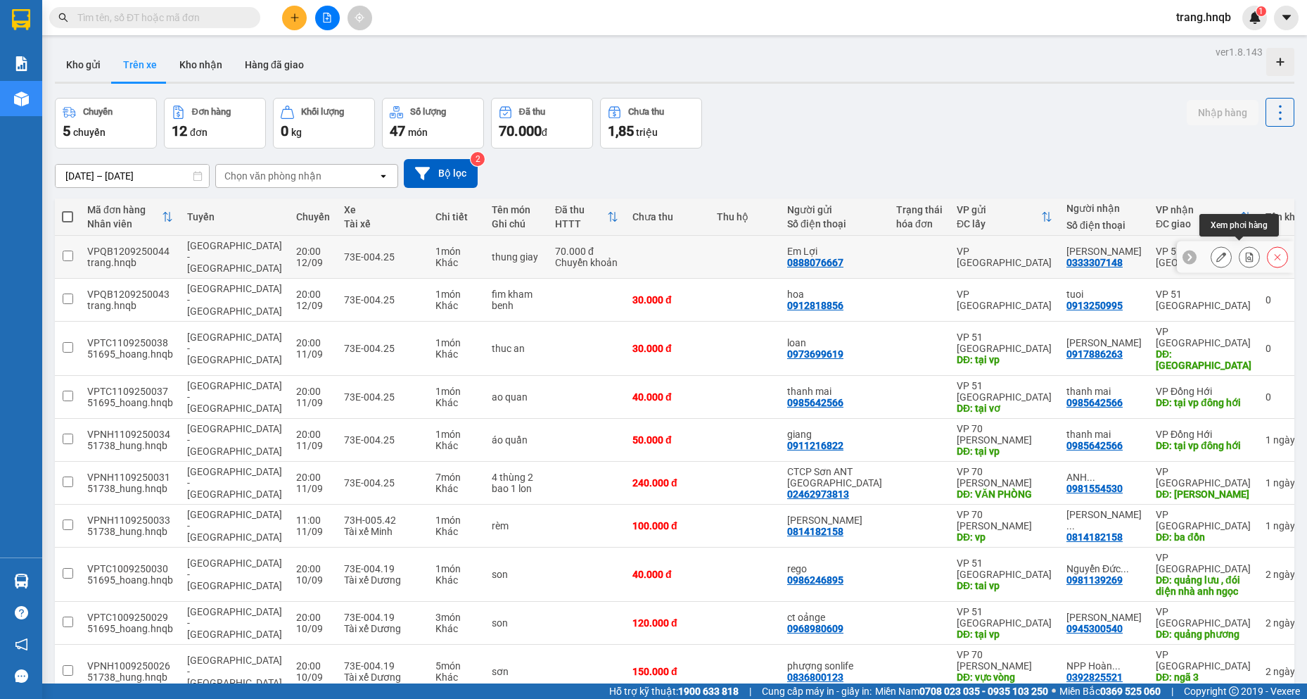
click at [653, 252] on icon at bounding box center [1250, 257] width 10 height 10
click at [653, 245] on button at bounding box center [1250, 257] width 20 height 25
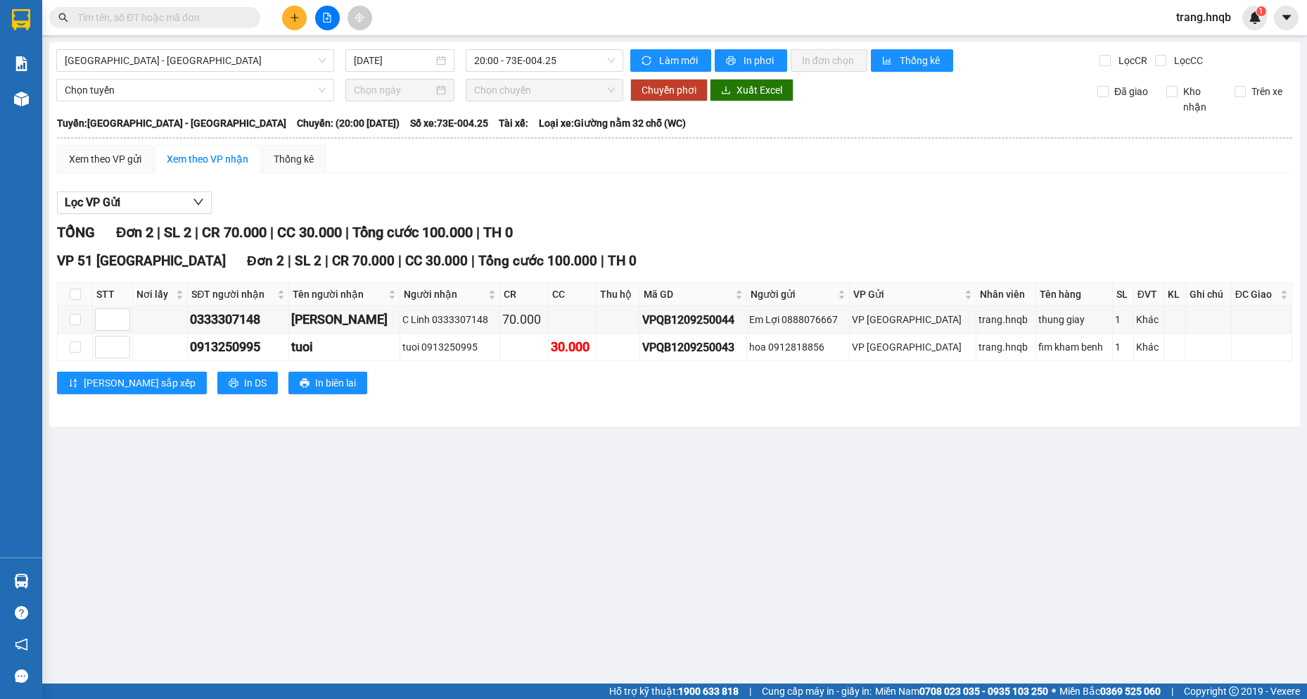
click at [653, 171] on div "Xem theo VP gửi Xem theo VP nhận Thống kê" at bounding box center [674, 159] width 1235 height 28
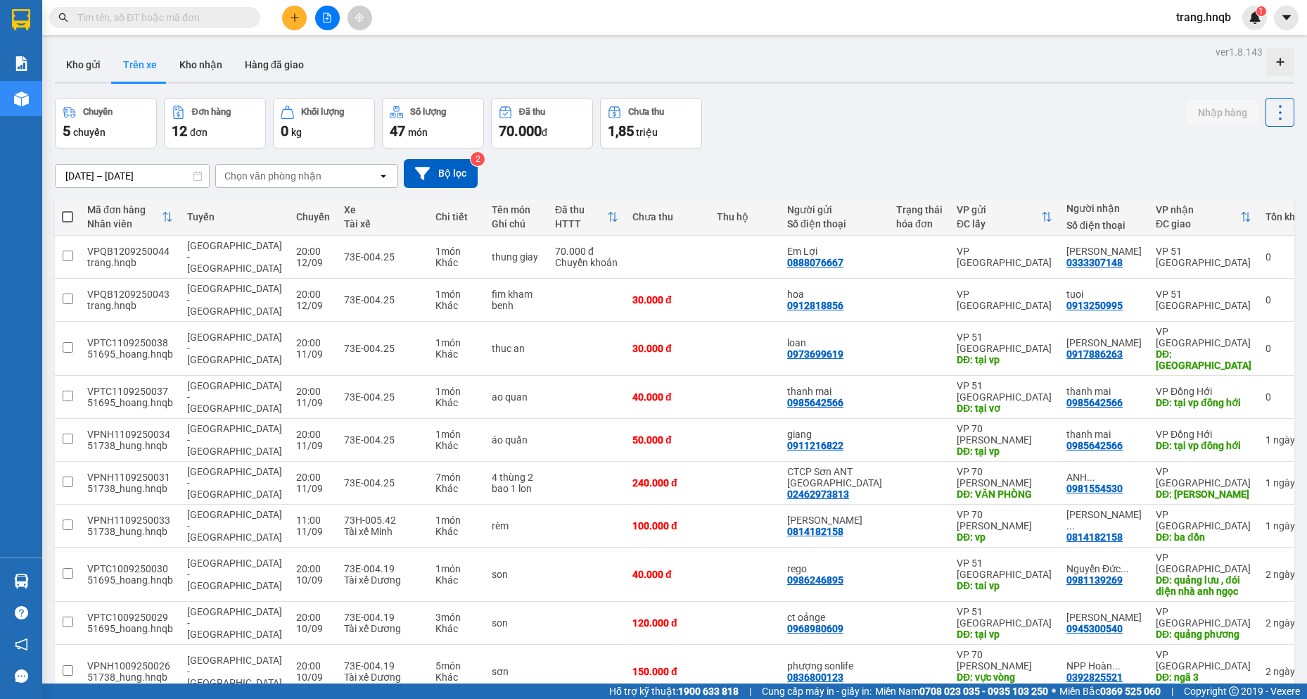
click at [653, 227] on div "ĐC lấy" at bounding box center [999, 223] width 84 height 11
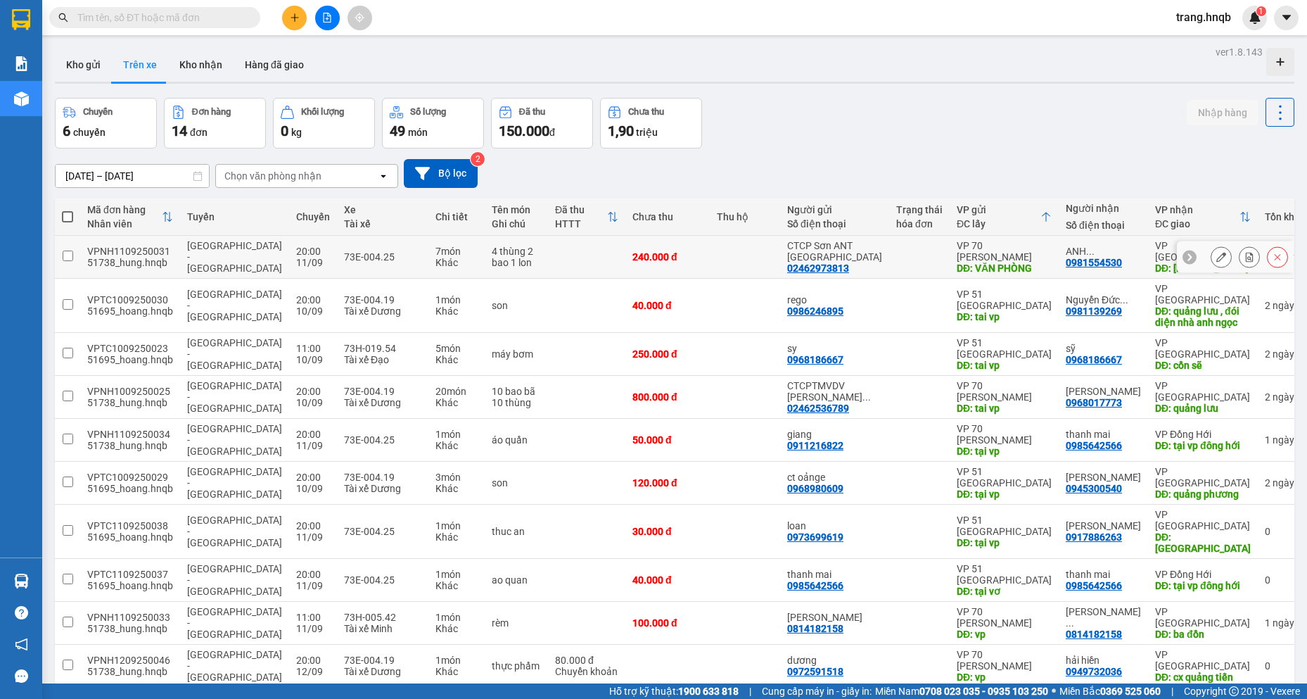
click at [653, 253] on div "VP 70 [PERSON_NAME]" at bounding box center [1004, 251] width 95 height 23
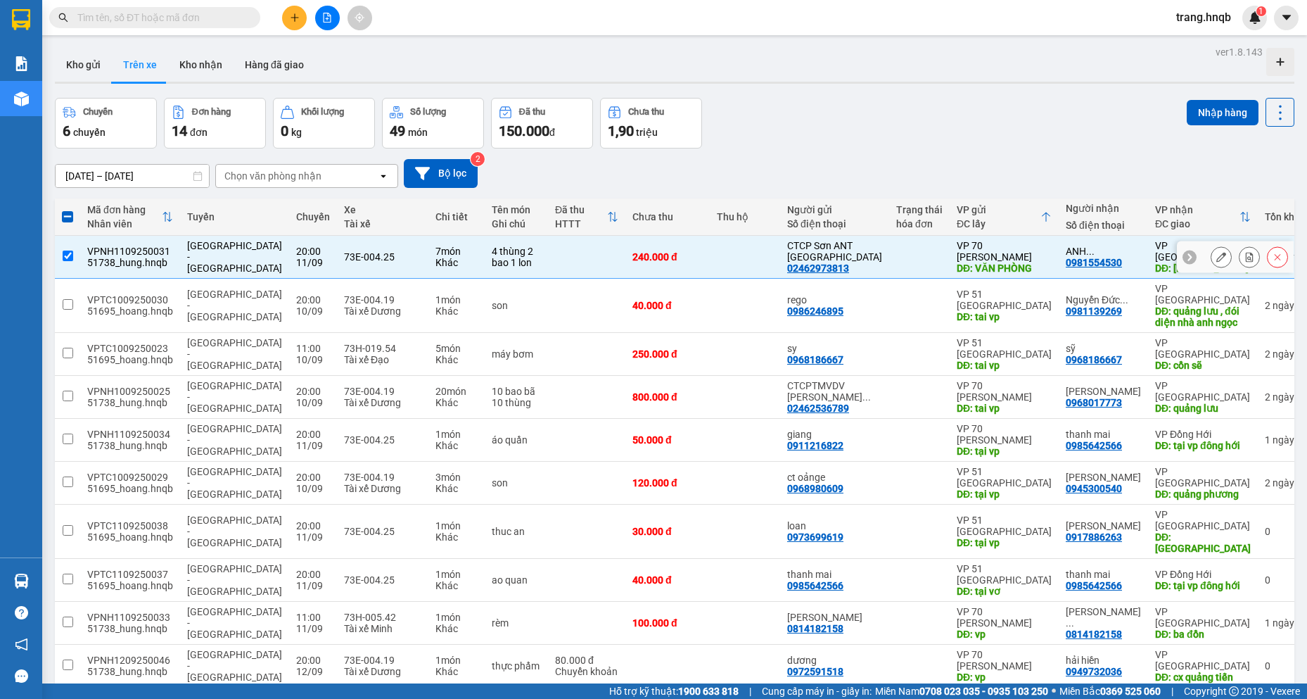
click at [72, 253] on input "checkbox" at bounding box center [68, 255] width 11 height 11
checkbox input "false"
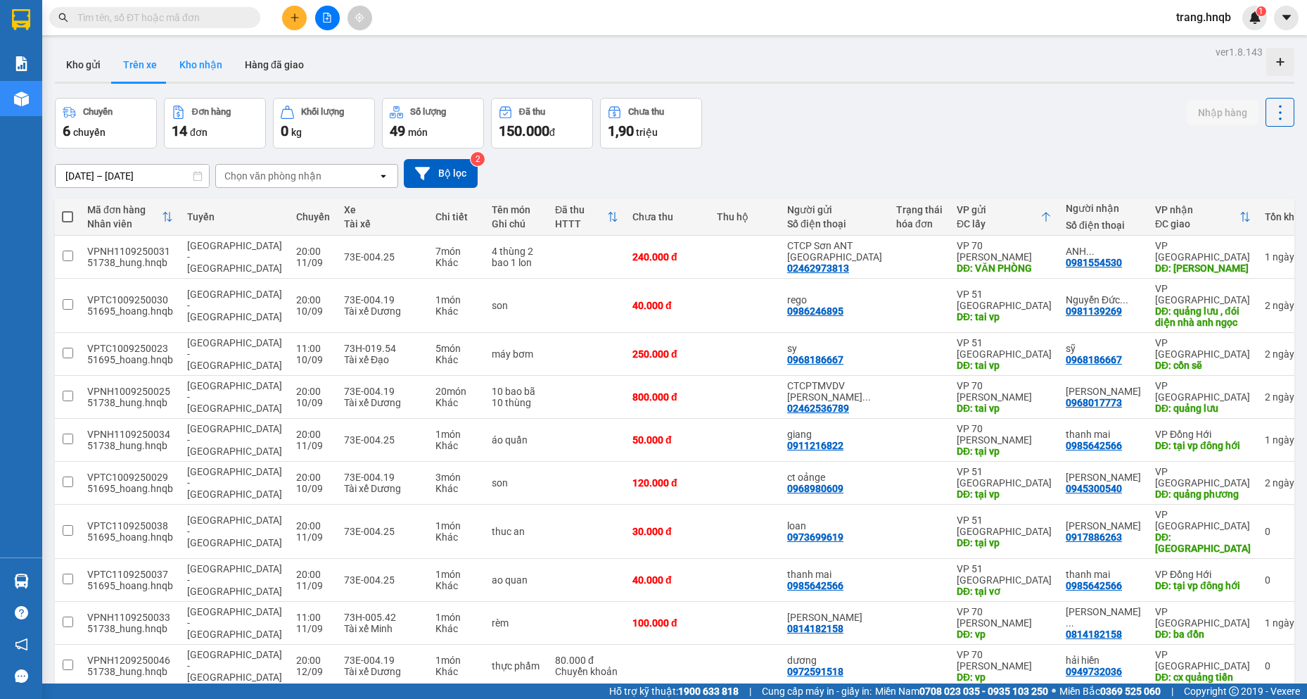
click at [184, 61] on button "Kho nhận" at bounding box center [200, 65] width 65 height 34
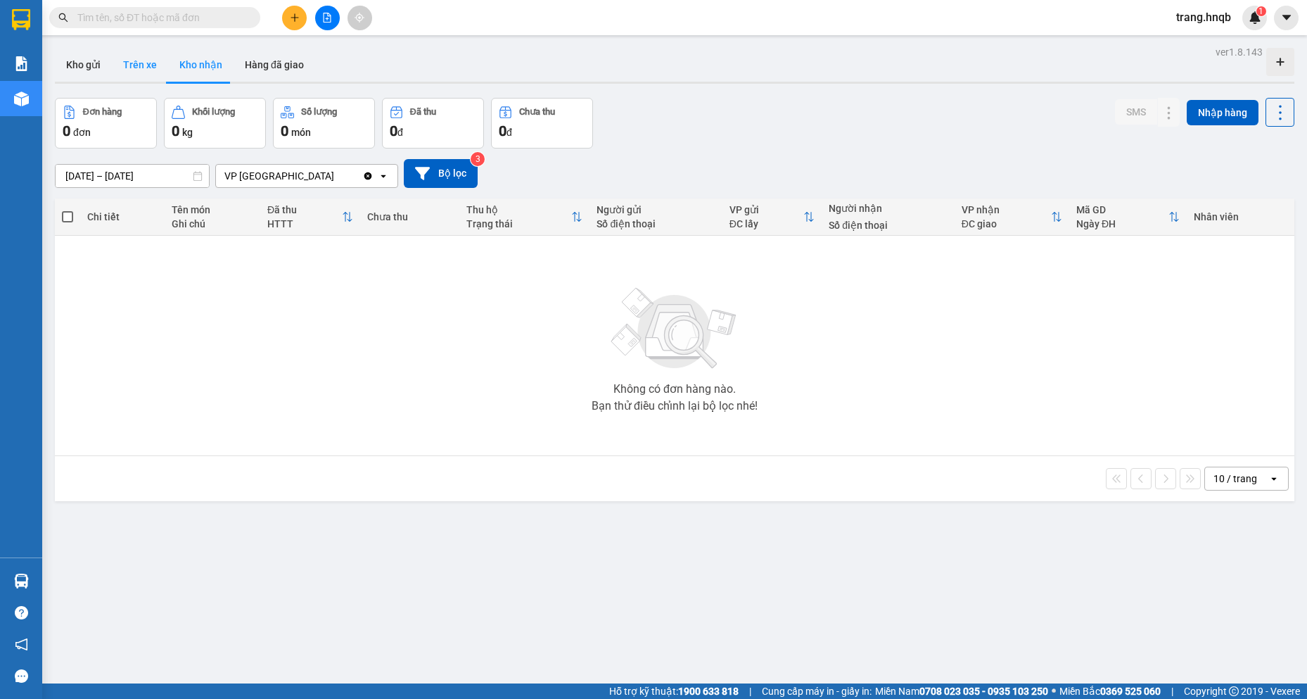
click at [139, 67] on button "Trên xe" at bounding box center [140, 65] width 56 height 34
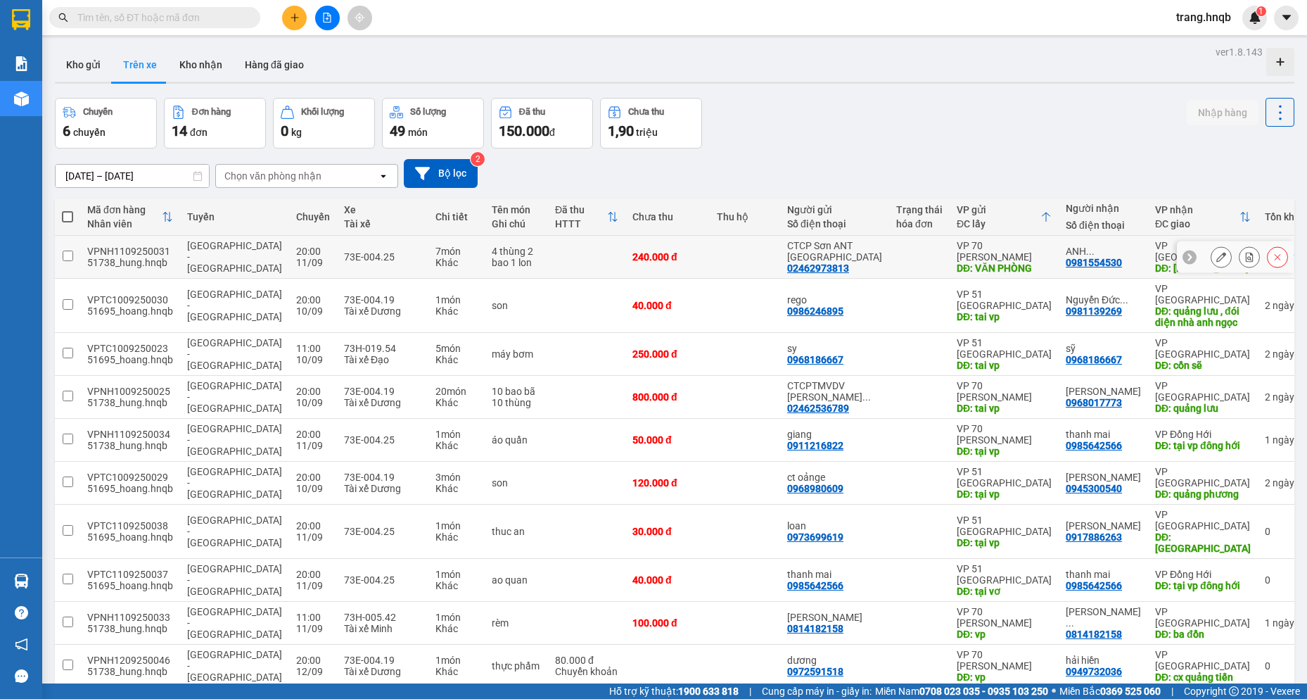
scroll to position [65, 0]
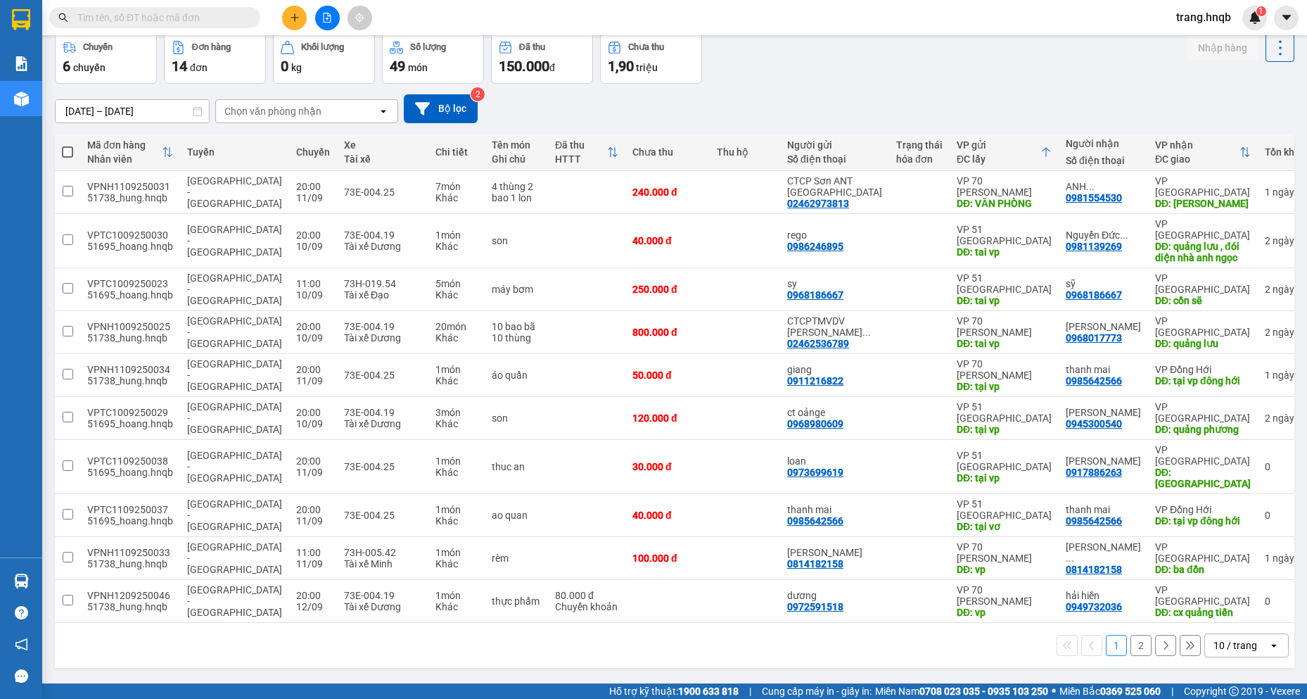
click at [668, 112] on div "10/09/2025 – 12/09/2025 Press the down arrow key to interact with the calendar …" at bounding box center [675, 108] width 1240 height 29
